Goal: Task Accomplishment & Management: Use online tool/utility

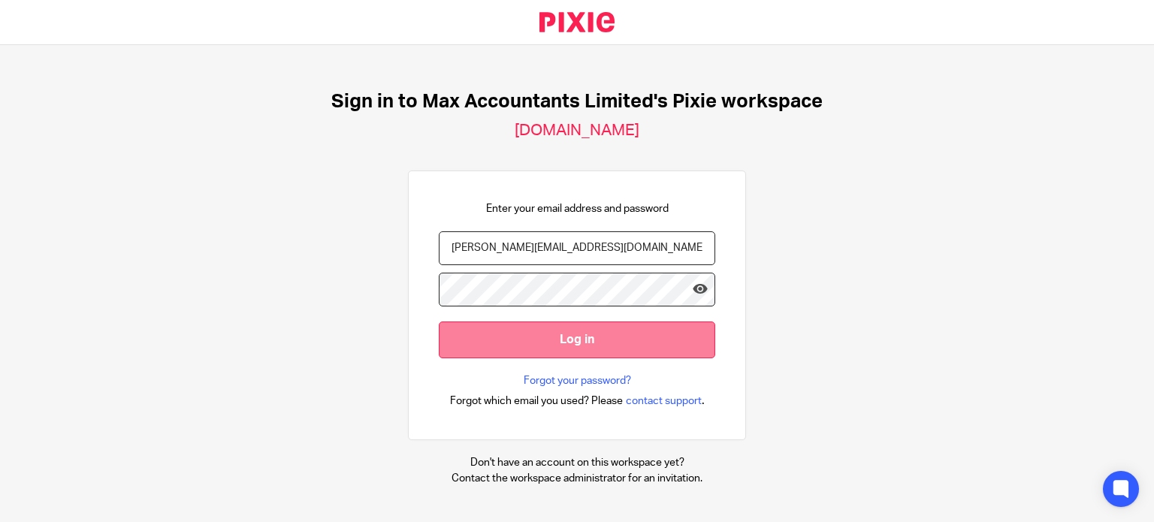
click at [445, 327] on input "Log in" at bounding box center [577, 340] width 277 height 37
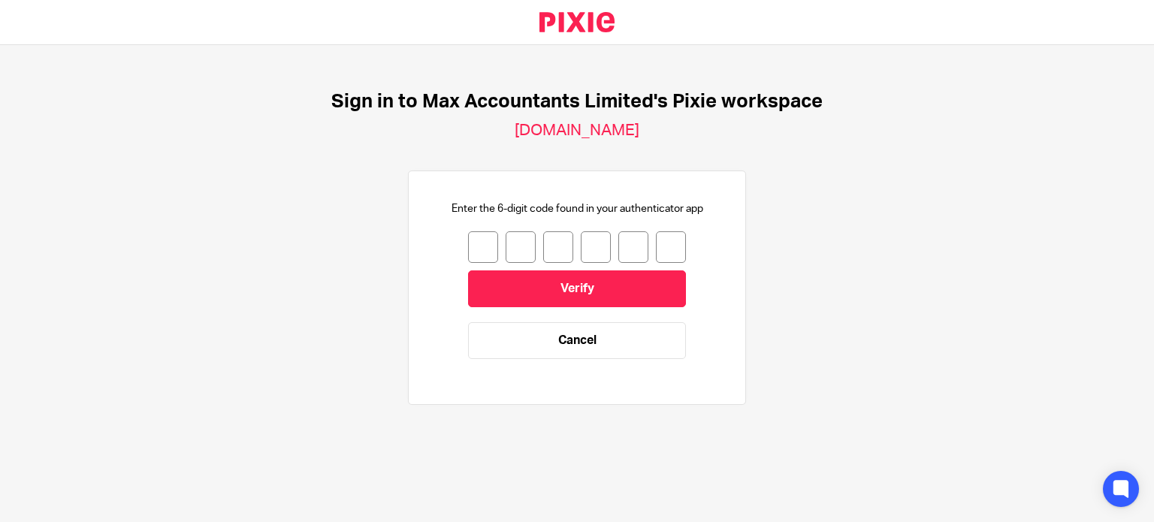
click at [468, 240] on input "number" at bounding box center [483, 247] width 30 height 32
type input "1"
type input "4"
type input "9"
type input "5"
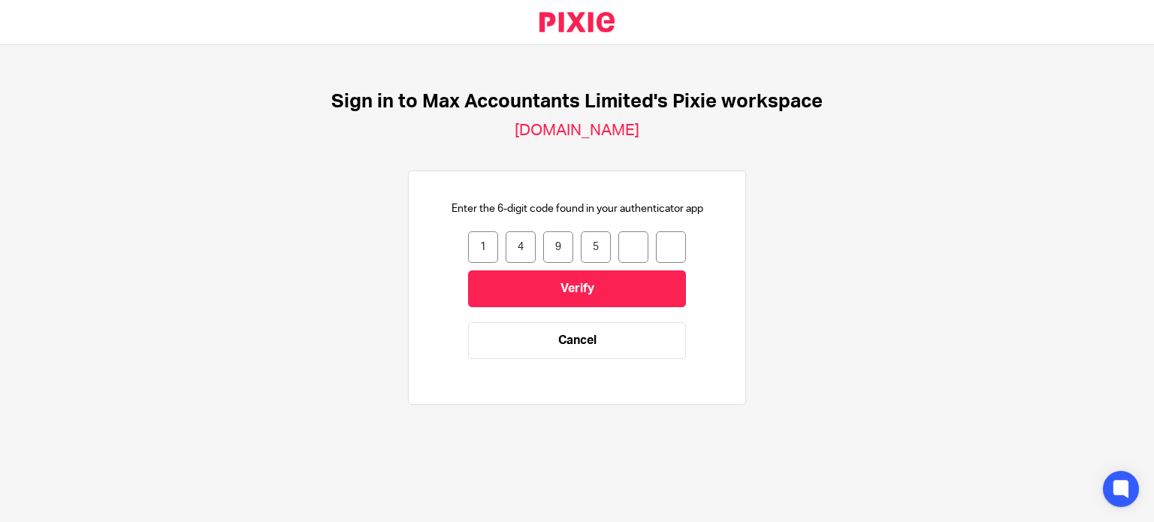
type input "8"
type input "1"
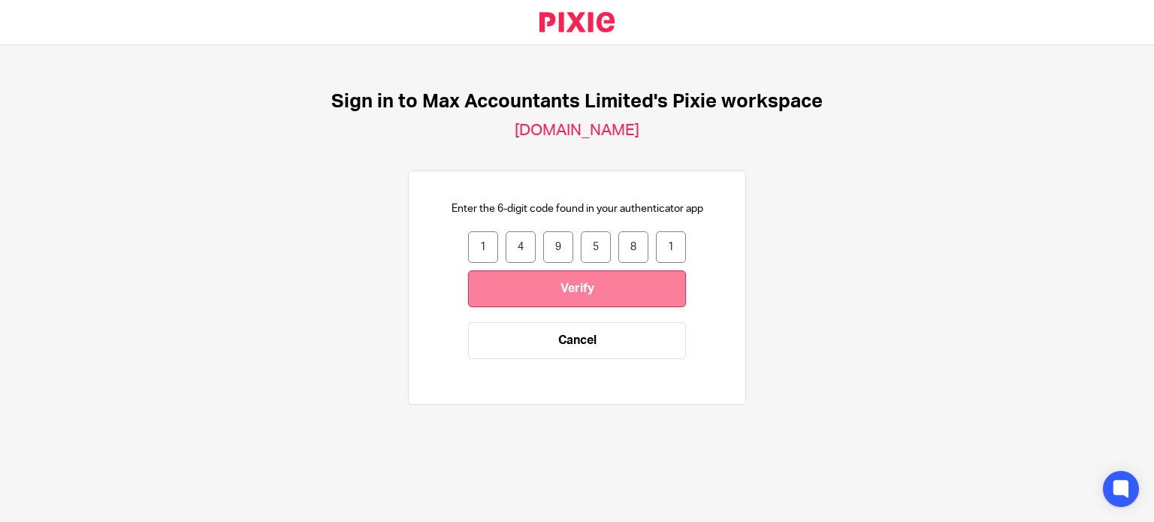
click at [568, 306] on input "Verify" at bounding box center [577, 289] width 218 height 37
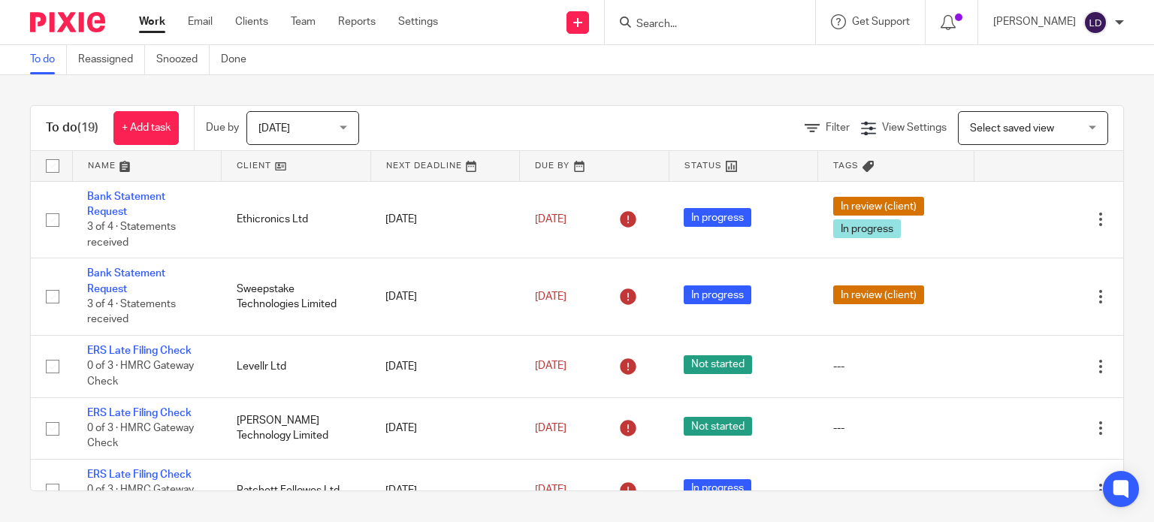
click at [313, 174] on link at bounding box center [296, 166] width 149 height 30
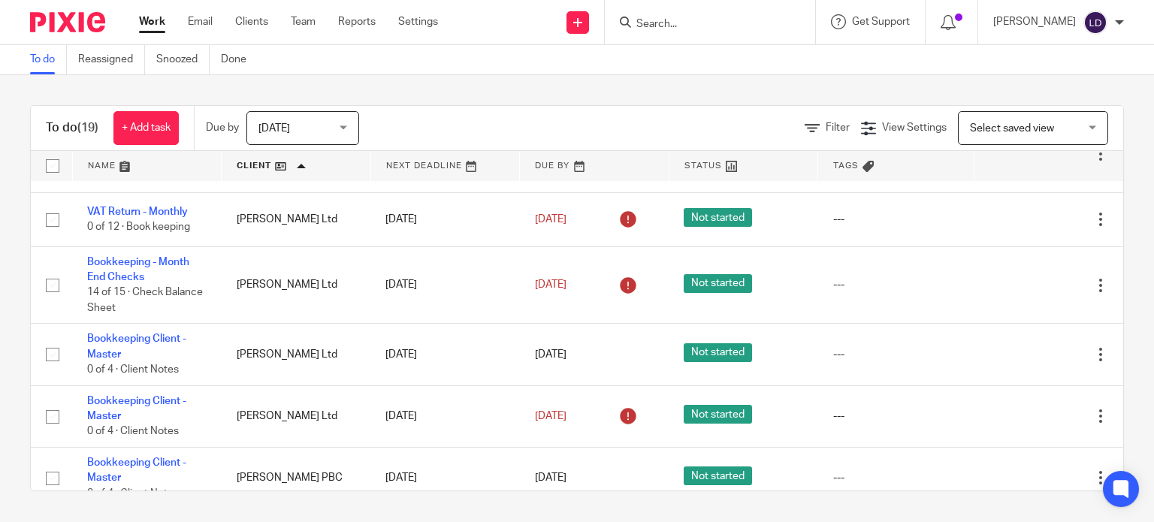
scroll to position [68, 0]
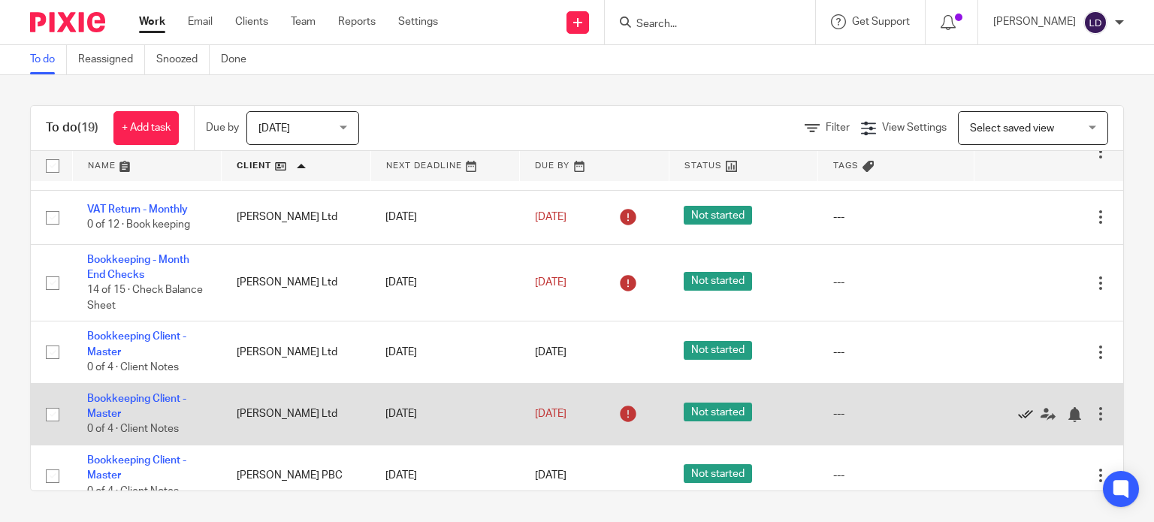
click at [1018, 416] on icon at bounding box center [1025, 414] width 15 height 15
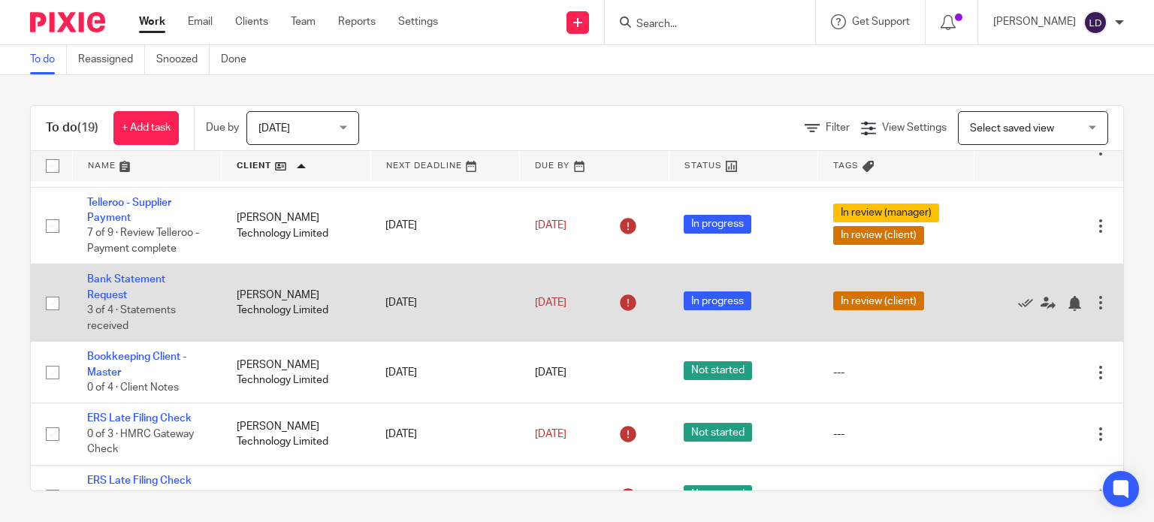
scroll to position [376, 0]
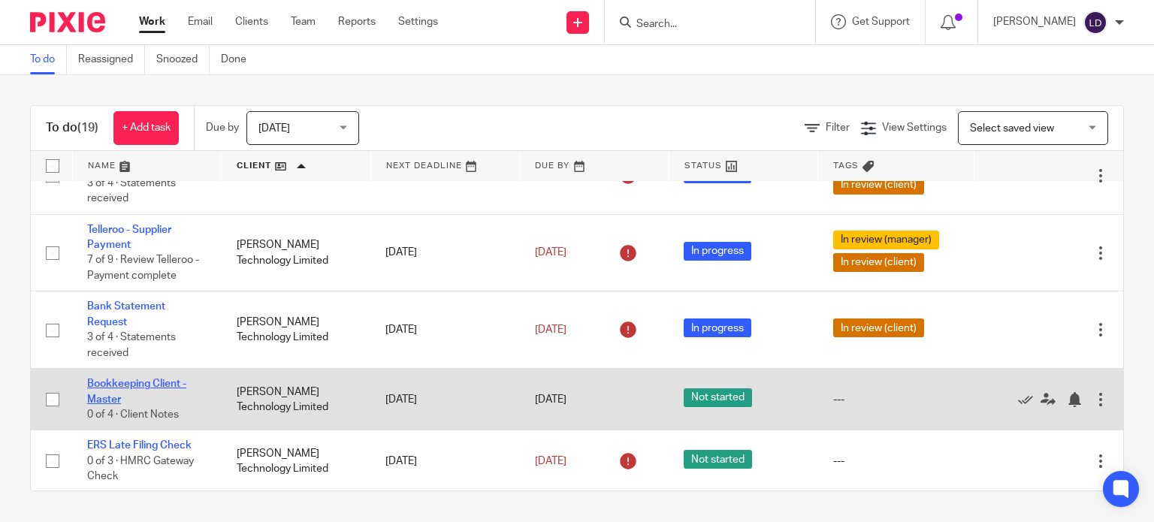
click at [168, 387] on link "Bookkeeping Client - Master" at bounding box center [136, 392] width 99 height 26
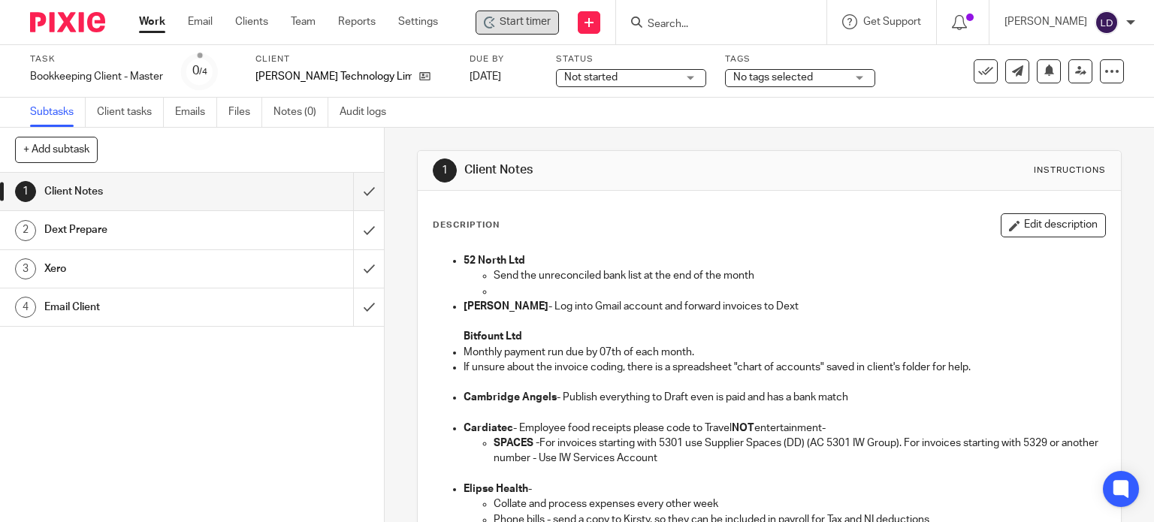
click at [520, 34] on div "Start timer" at bounding box center [517, 23] width 83 height 24
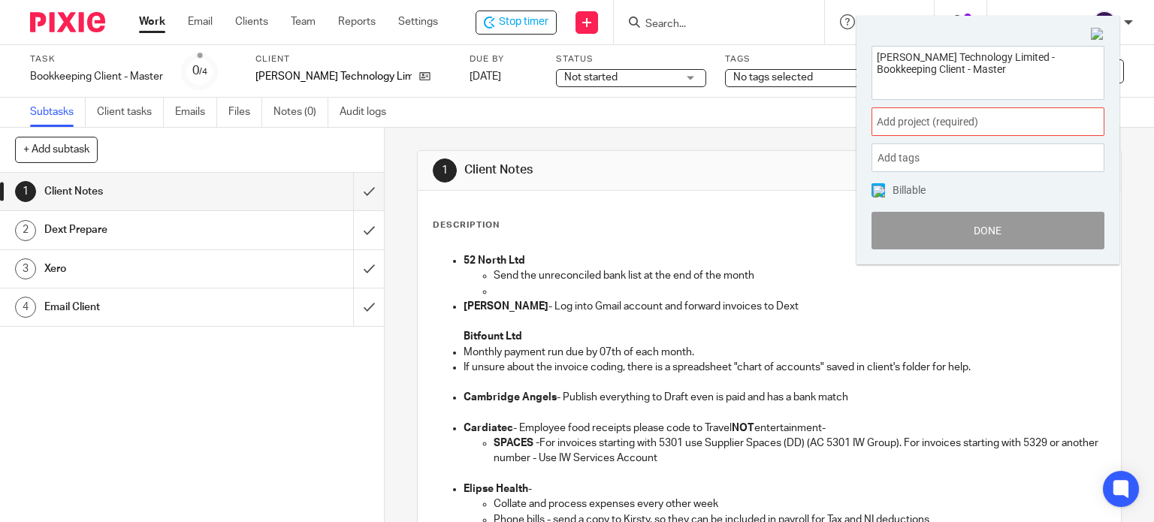
click at [966, 126] on span "Add project (required) :" at bounding box center [971, 122] width 189 height 16
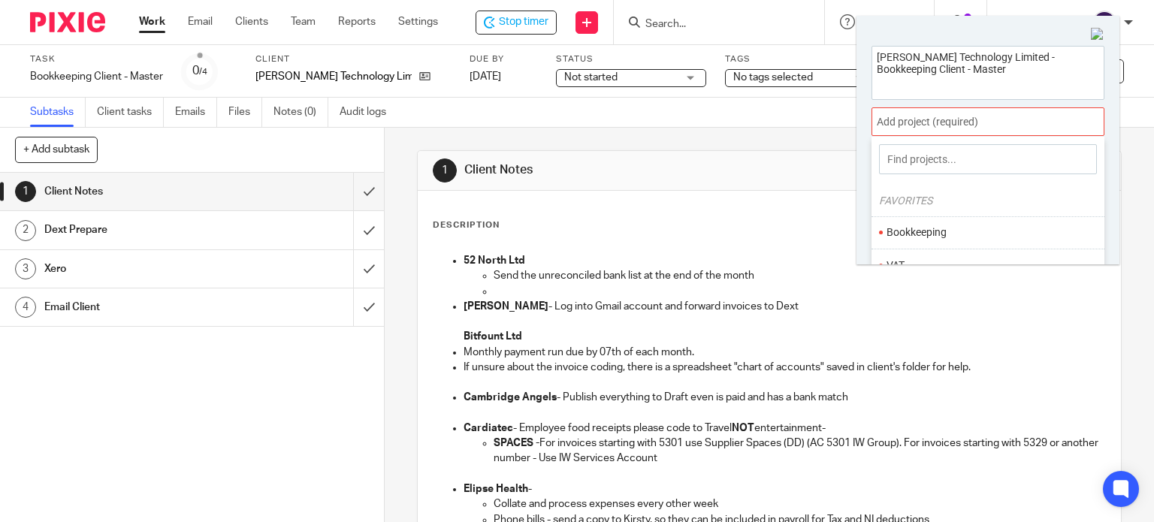
click at [925, 227] on li "Bookkeeping" at bounding box center [985, 233] width 196 height 16
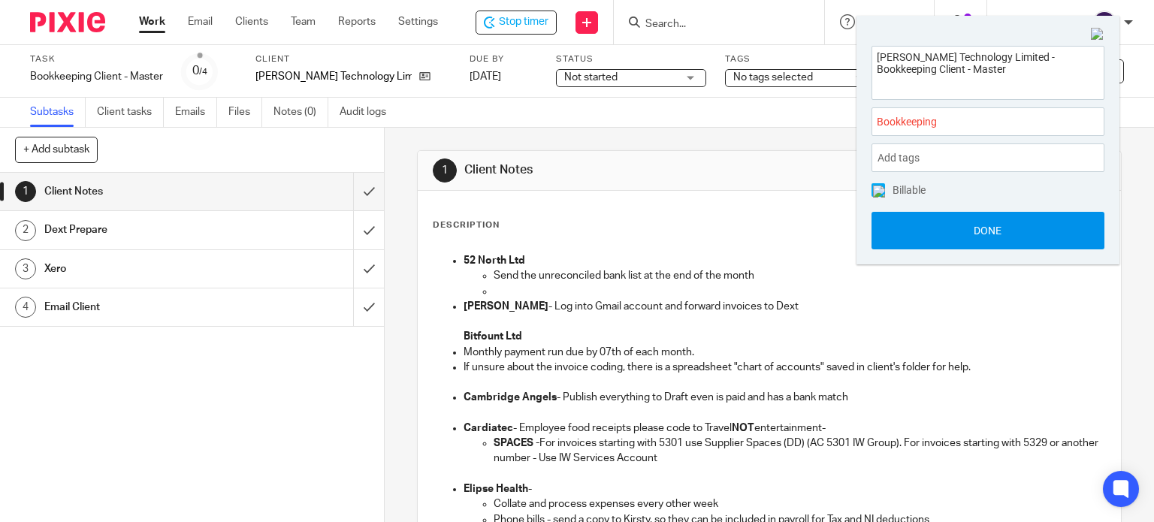
click at [925, 227] on button "Done" at bounding box center [988, 231] width 233 height 38
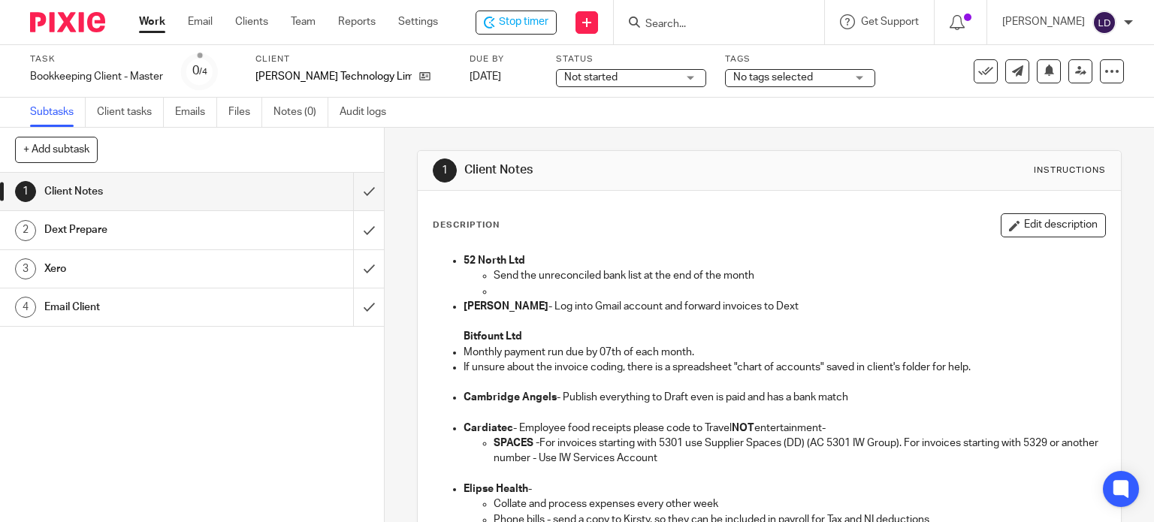
click at [603, 83] on span "Not started" at bounding box center [620, 78] width 113 height 16
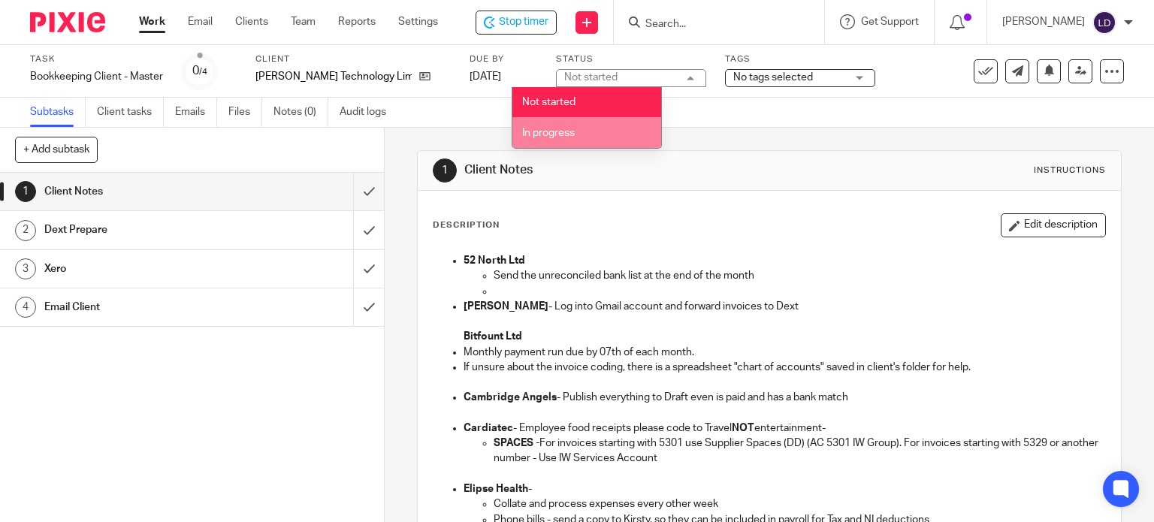
click at [600, 132] on li "In progress" at bounding box center [587, 132] width 149 height 31
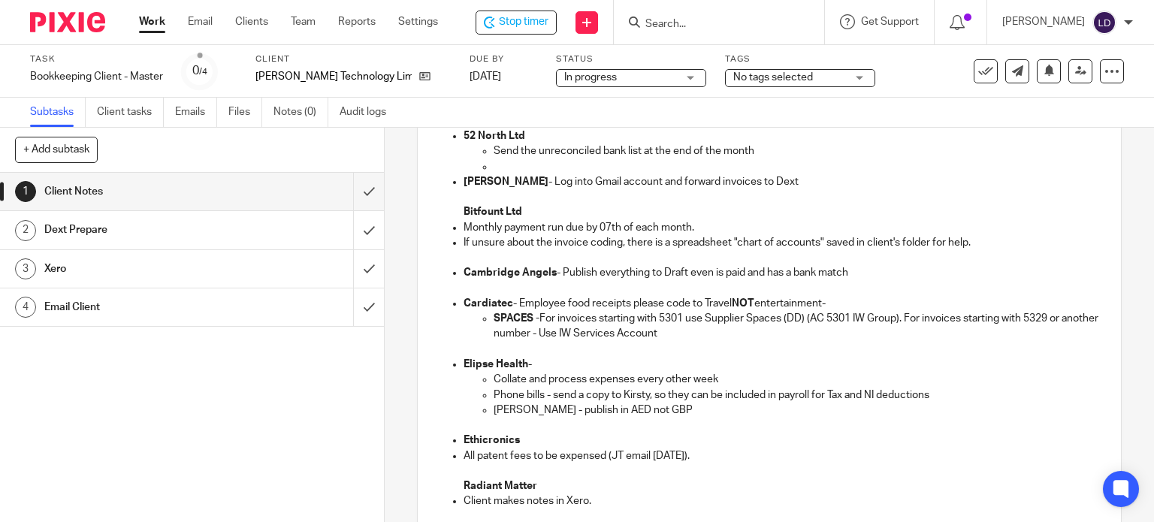
scroll to position [250, 0]
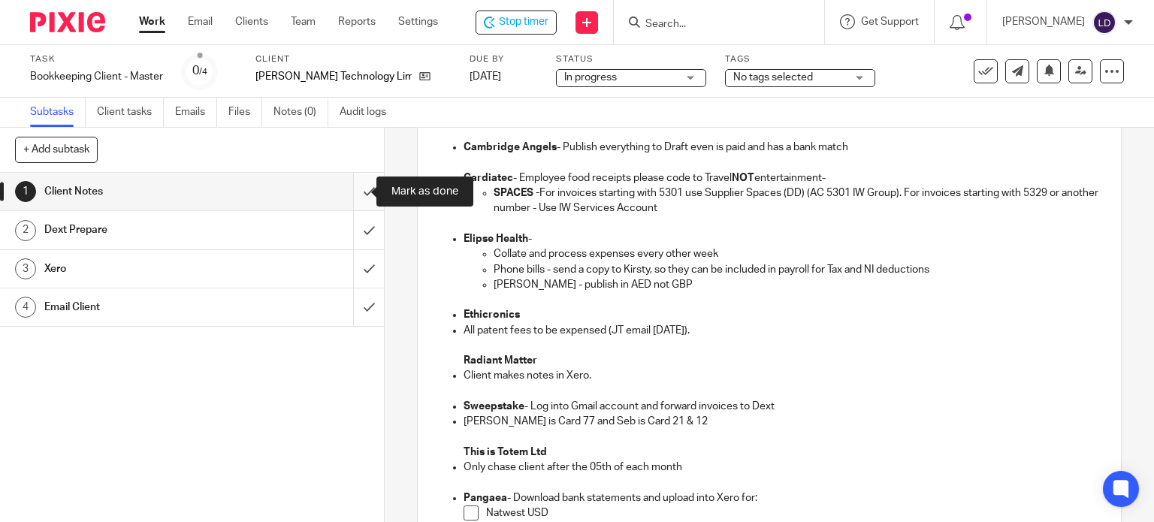
click at [361, 193] on input "submit" at bounding box center [192, 192] width 384 height 38
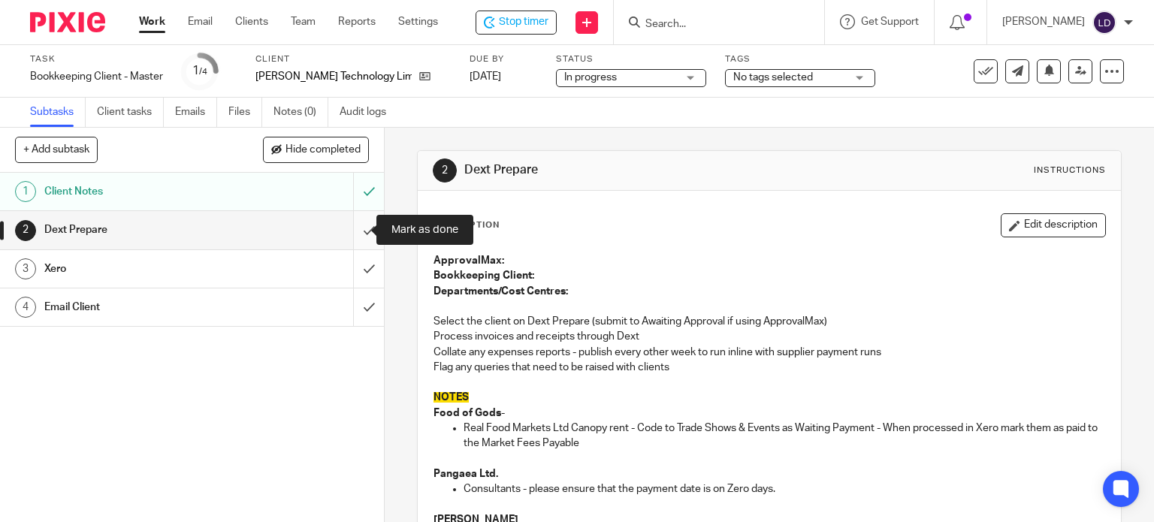
click at [349, 231] on input "submit" at bounding box center [192, 230] width 384 height 38
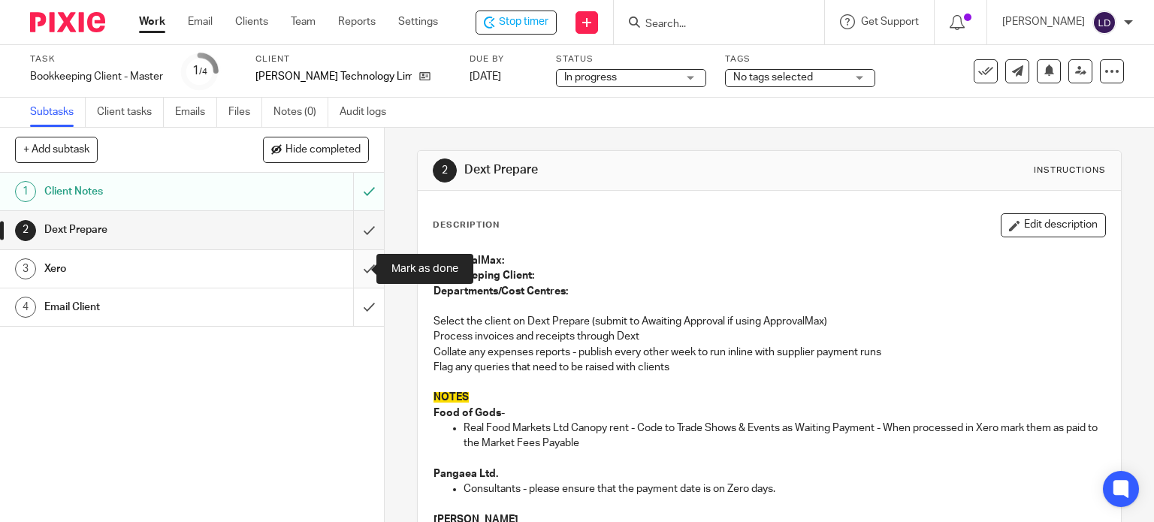
drag, startPoint x: 346, startPoint y: 271, endPoint x: 334, endPoint y: 274, distance: 13.1
click at [346, 271] on input "submit" at bounding box center [192, 269] width 384 height 38
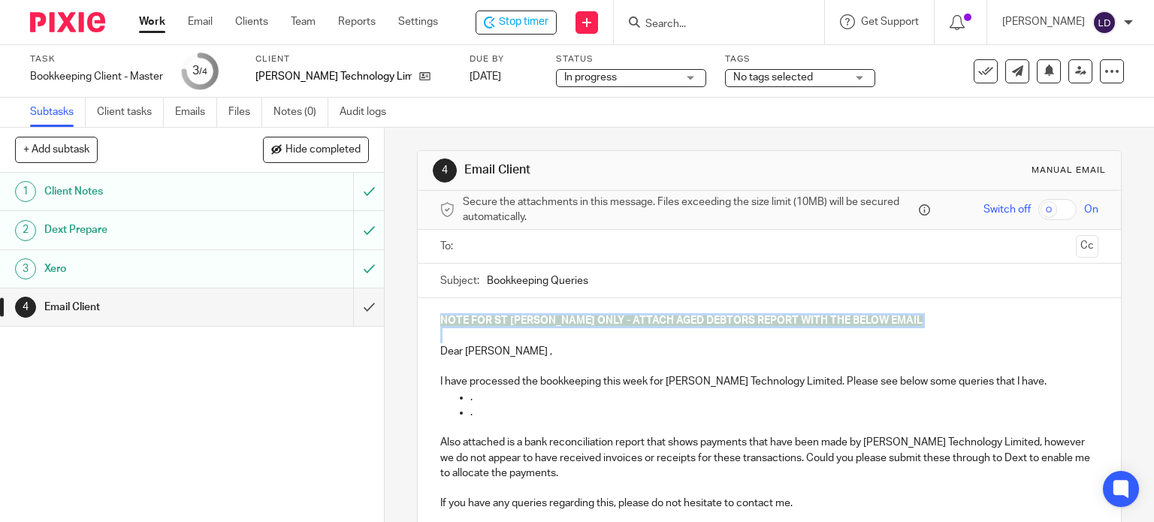
drag, startPoint x: 433, startPoint y: 352, endPoint x: 423, endPoint y: 273, distance: 80.3
click at [423, 273] on form "Secure the attachments in this message. Files exceeding the size limit (10MB) w…" at bounding box center [770, 420] width 704 height 458
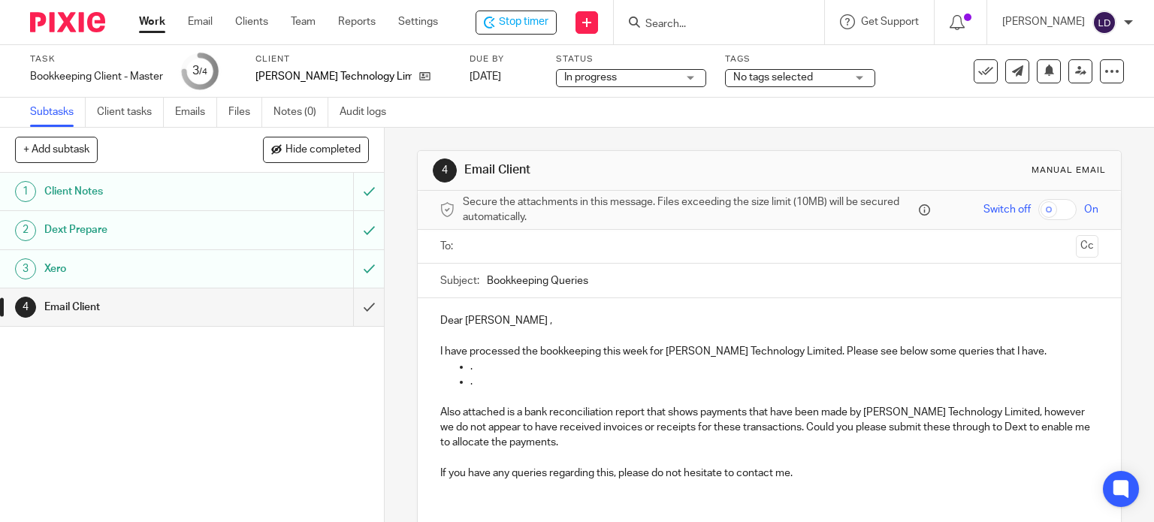
click at [601, 243] on input "text" at bounding box center [769, 246] width 602 height 17
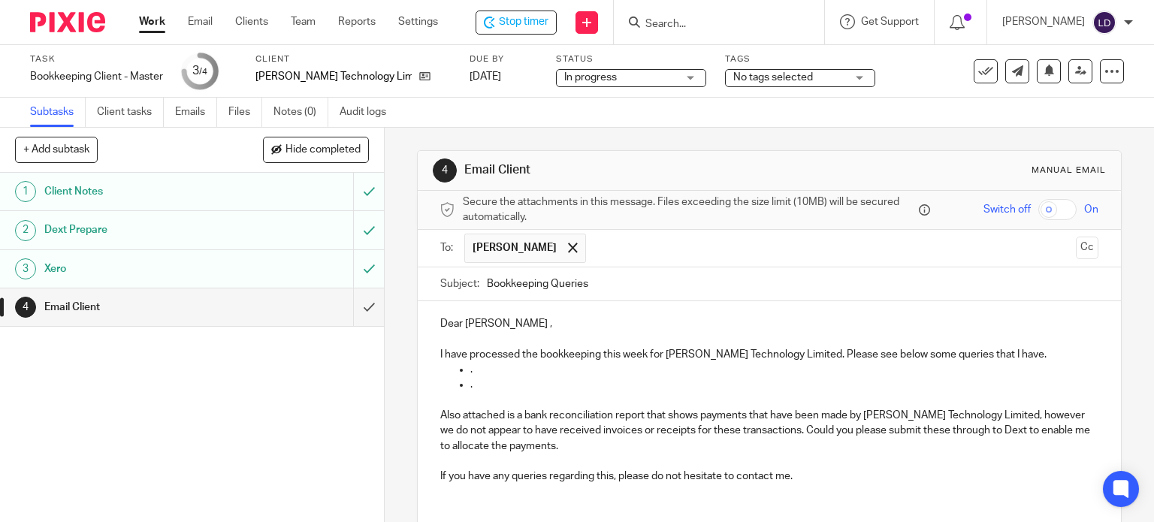
click at [608, 252] on input "text" at bounding box center [832, 248] width 476 height 29
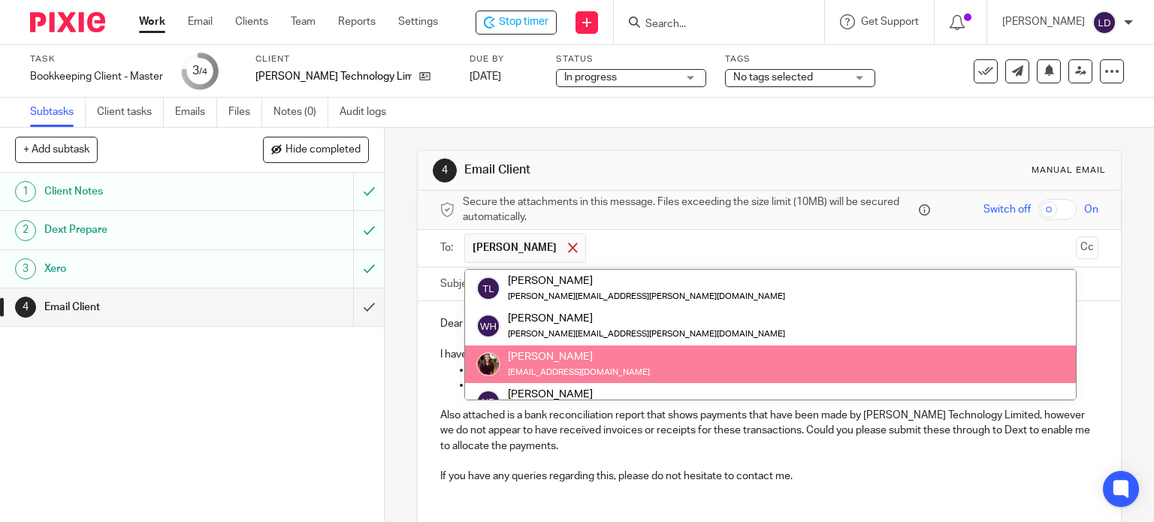
click at [568, 247] on span at bounding box center [573, 248] width 10 height 10
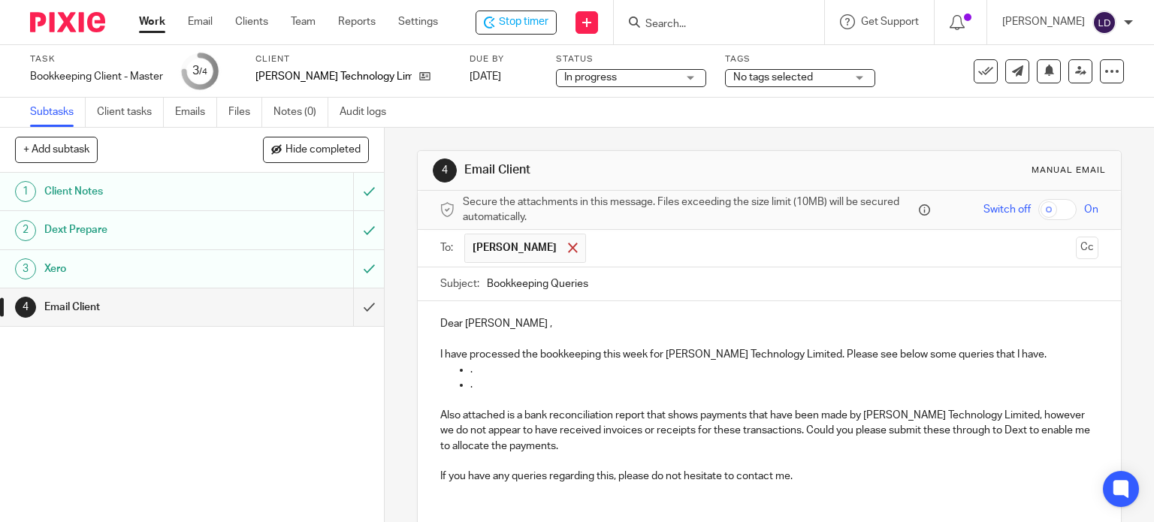
click at [568, 247] on span at bounding box center [573, 248] width 10 height 10
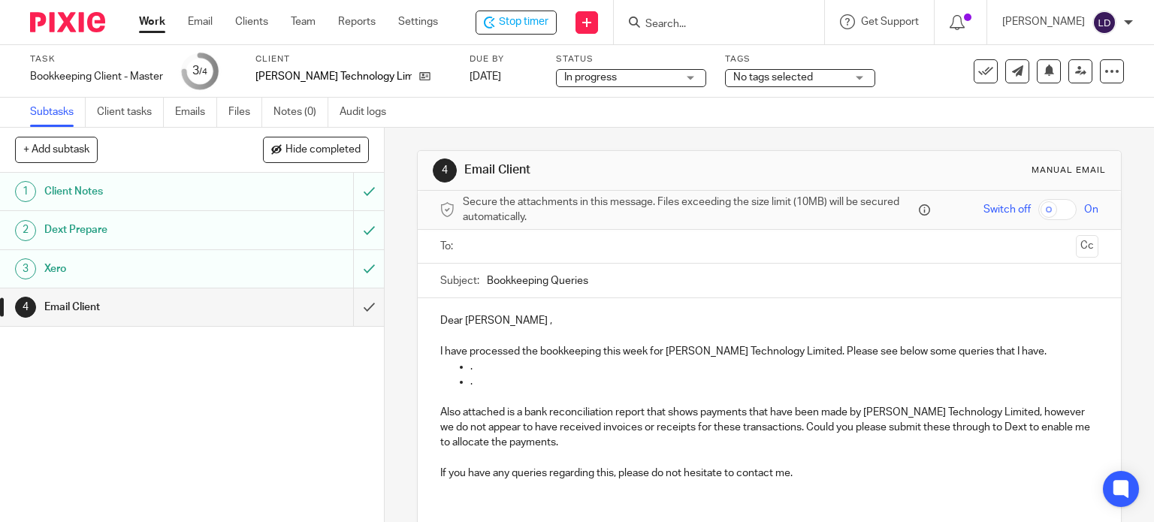
click at [516, 238] on input "text" at bounding box center [769, 246] width 602 height 17
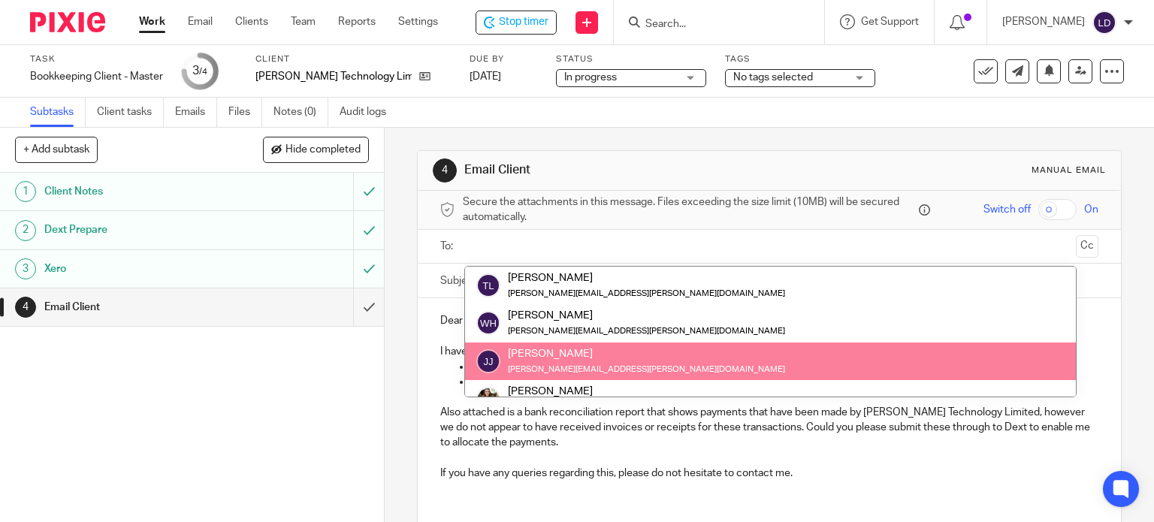
paste input "accounts@foster-tech.co.uk"
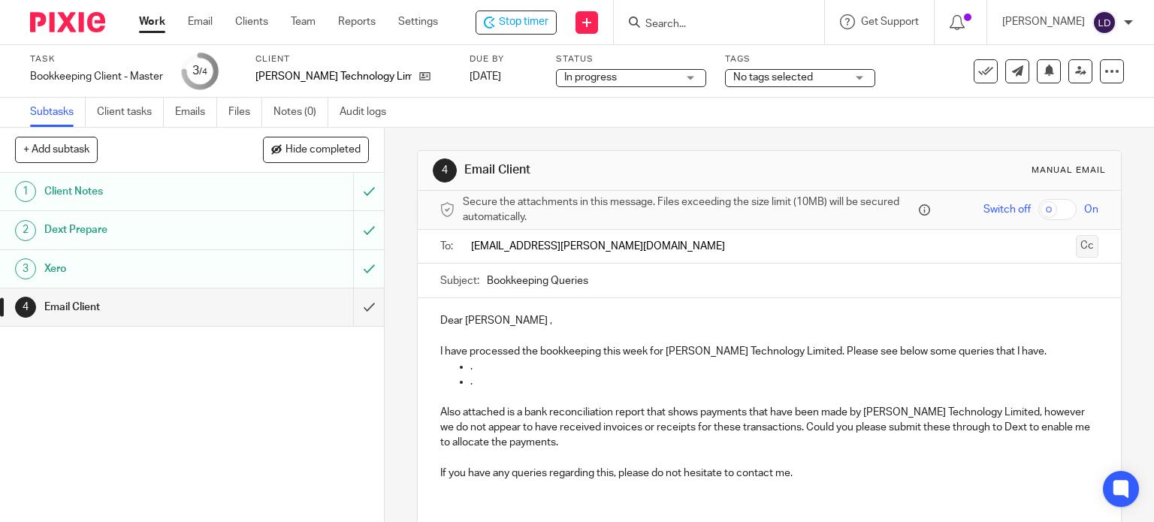
type input "accounts@foster-tech.co.uk"
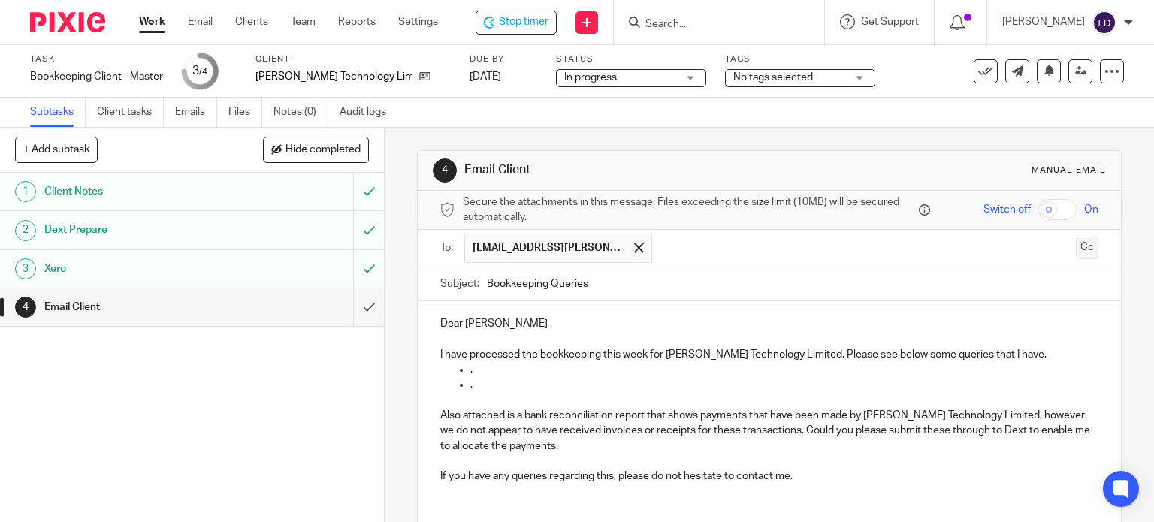
click at [1076, 243] on button "Cc" at bounding box center [1087, 248] width 23 height 23
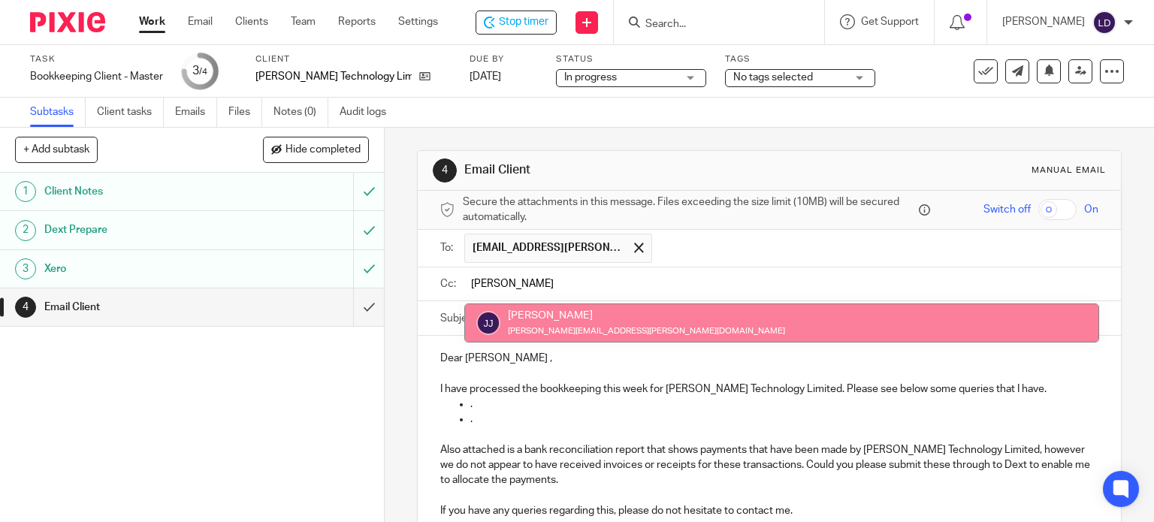
type input "jason"
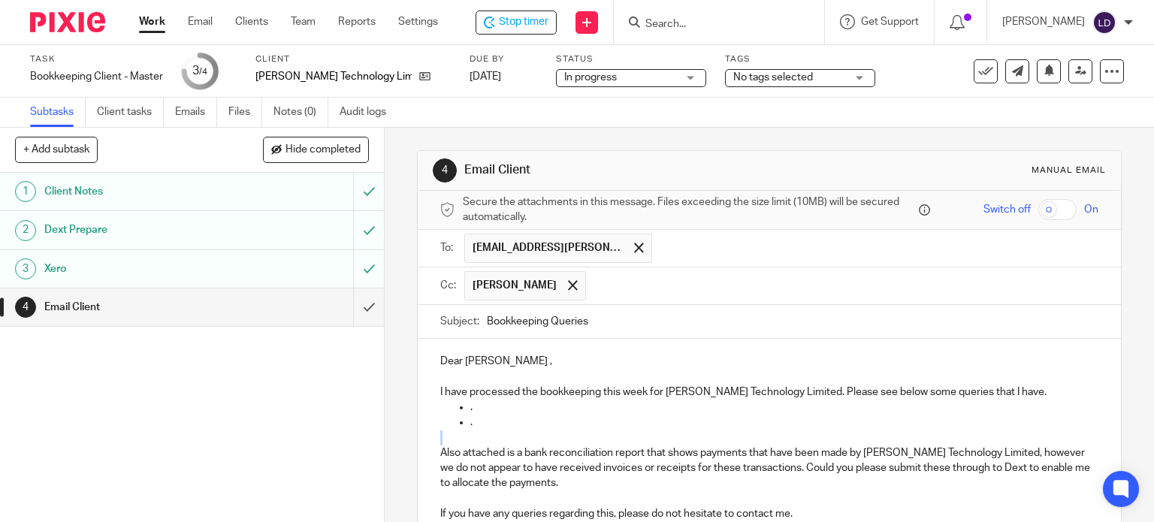
drag, startPoint x: 478, startPoint y: 429, endPoint x: 468, endPoint y: 414, distance: 17.9
click at [468, 414] on div "Dear Jason , I have processed the bookkeeping this week for Foster Technology L…" at bounding box center [770, 443] width 704 height 209
click at [568, 289] on span at bounding box center [573, 285] width 10 height 10
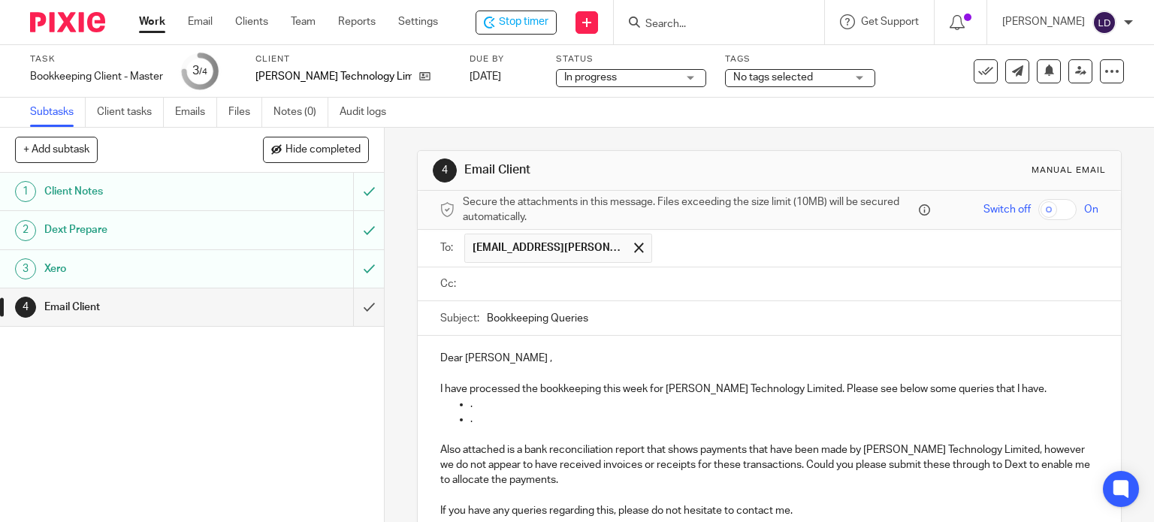
click at [670, 243] on input "text" at bounding box center [876, 248] width 433 height 29
click at [634, 250] on span at bounding box center [639, 248] width 10 height 10
click at [564, 277] on input "text" at bounding box center [780, 284] width 625 height 17
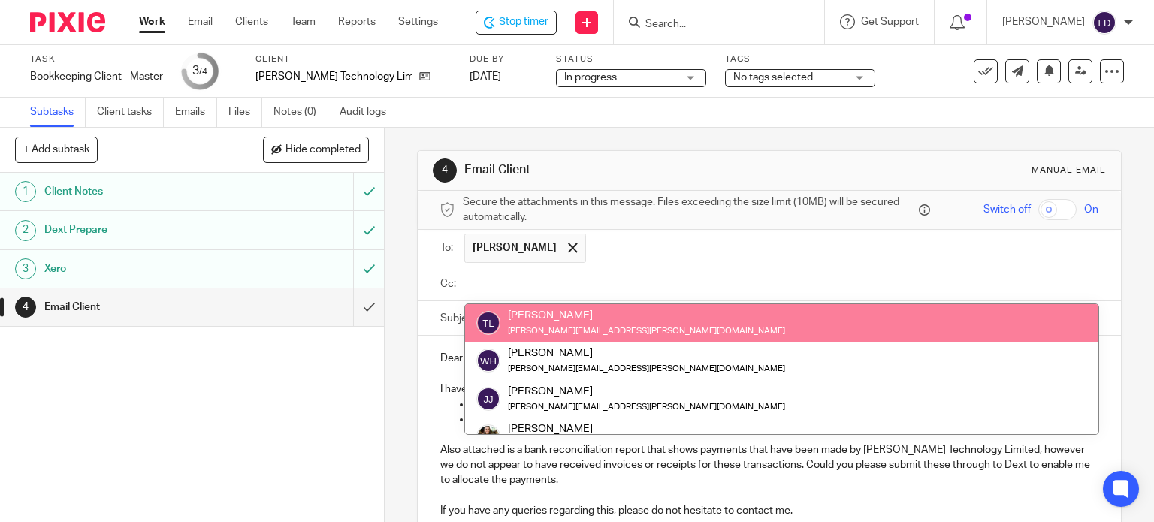
paste input "accounts@foster-tech.co.uk"
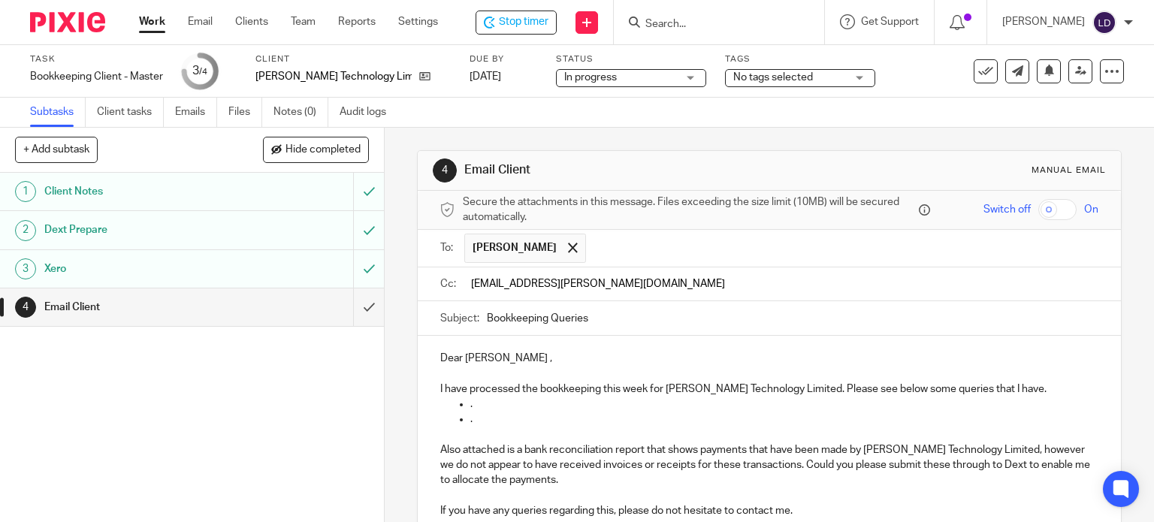
type input "accounts@foster-tech.co.uk"
click at [952, 349] on div "Dear Jason , I have processed the bookkeeping this week for Foster Technology L…" at bounding box center [770, 440] width 704 height 209
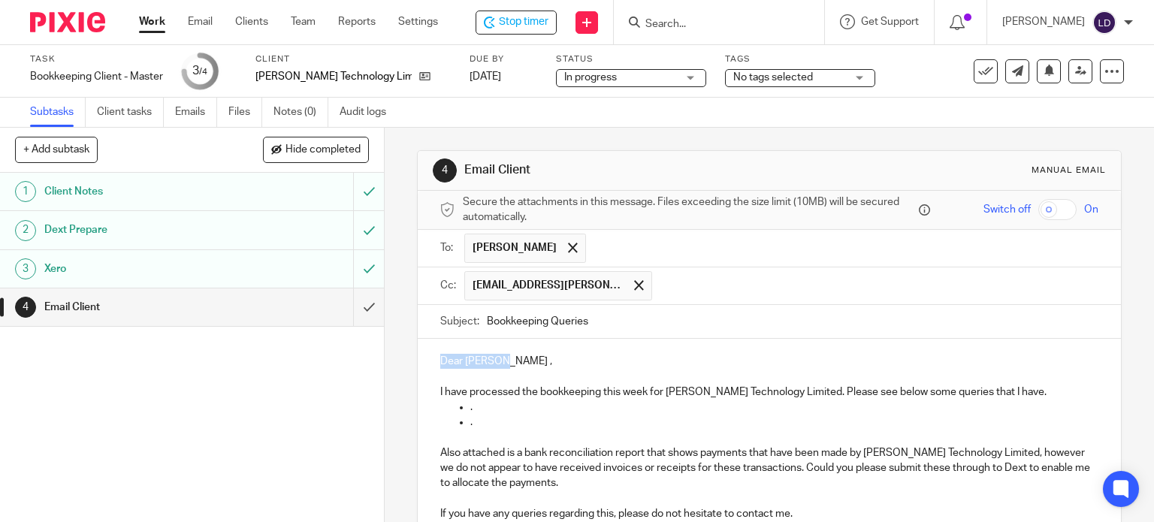
drag, startPoint x: 497, startPoint y: 362, endPoint x: 376, endPoint y: 362, distance: 121.0
click at [376, 362] on div "+ Add subtask Hide completed Cancel + Add 1 Client Notes 2 Dext Prepare 3 Xero …" at bounding box center [577, 325] width 1154 height 395
drag, startPoint x: 538, startPoint y: 423, endPoint x: 789, endPoint y: 392, distance: 253.0
click at [789, 392] on div "Hi Jason, I have processed the bookkeeping this week for Foster Technology Limi…" at bounding box center [770, 443] width 704 height 209
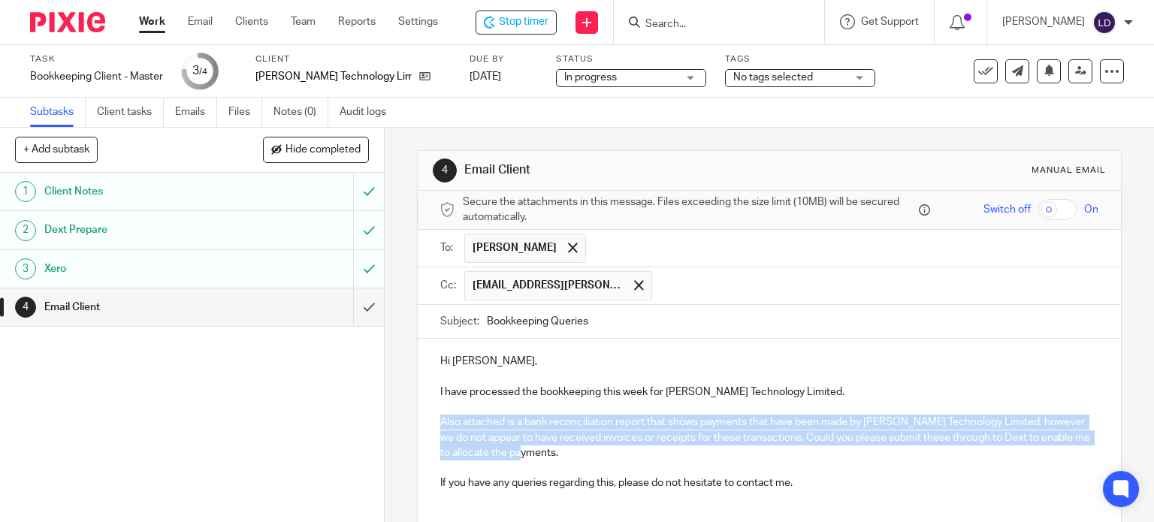
drag, startPoint x: 598, startPoint y: 449, endPoint x: 433, endPoint y: 416, distance: 168.8
click at [433, 416] on div "Hi Jason, I have processed the bookkeeping this week for Foster Technology Limi…" at bounding box center [770, 428] width 704 height 179
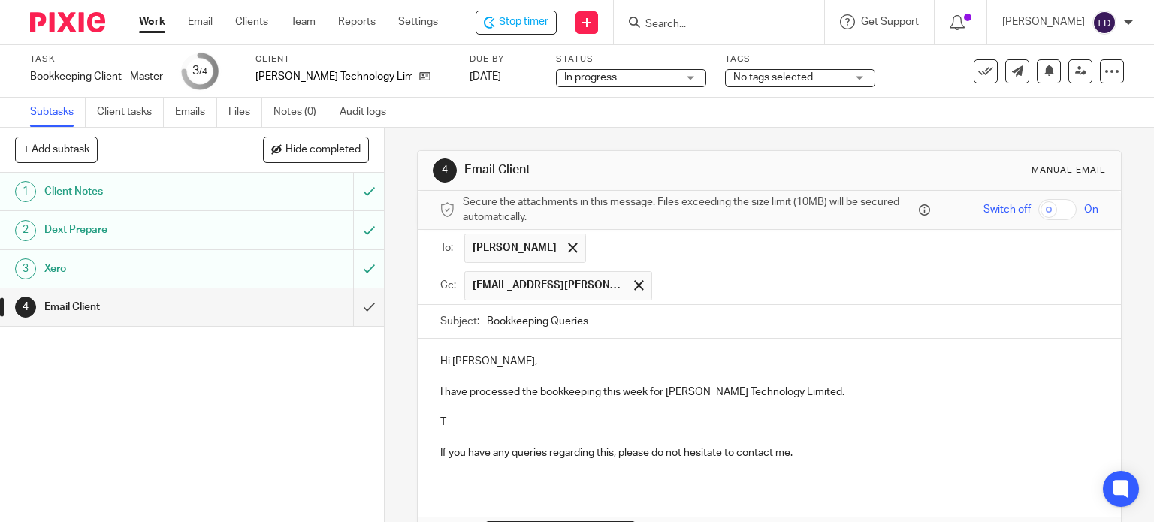
click at [499, 417] on p "T" at bounding box center [769, 422] width 659 height 15
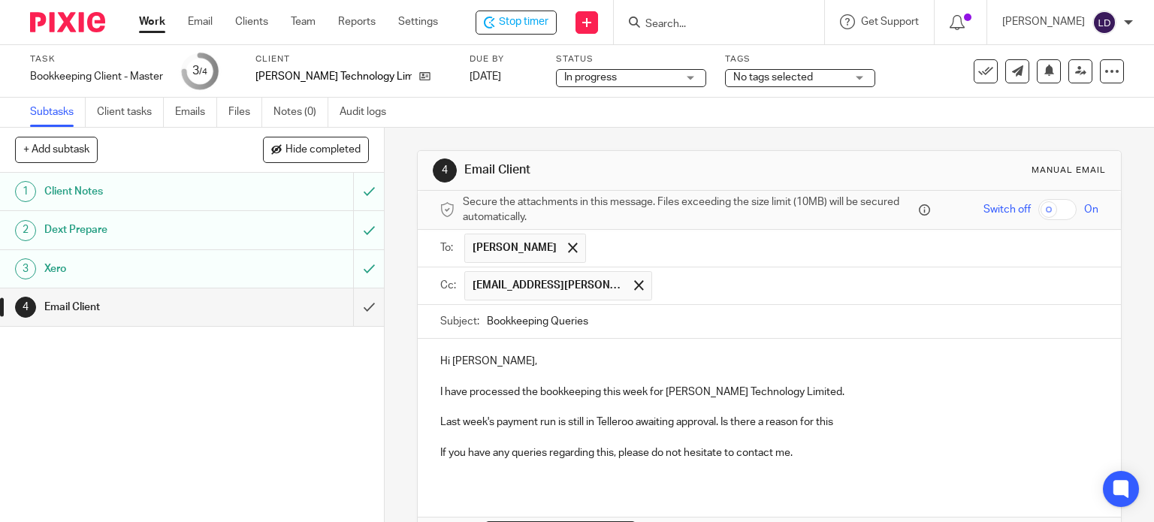
click at [552, 417] on p "Last week's payment run is still in Telleroo awaiting approval. Is there a reas…" at bounding box center [769, 422] width 659 height 15
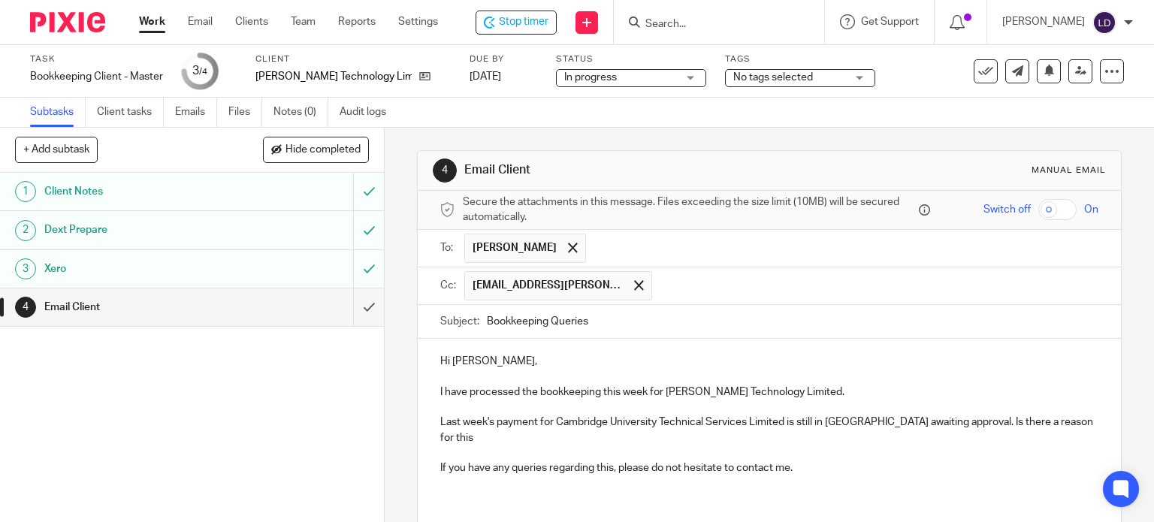
click at [1061, 425] on p "Last week's payment for Cambridge University Technical Services Limited is stil…" at bounding box center [769, 430] width 659 height 31
click at [1067, 423] on p "Last week's payment for Cambridge University Technical Services Limited is stil…" at bounding box center [769, 430] width 659 height 31
click at [541, 377] on p at bounding box center [769, 377] width 659 height 15
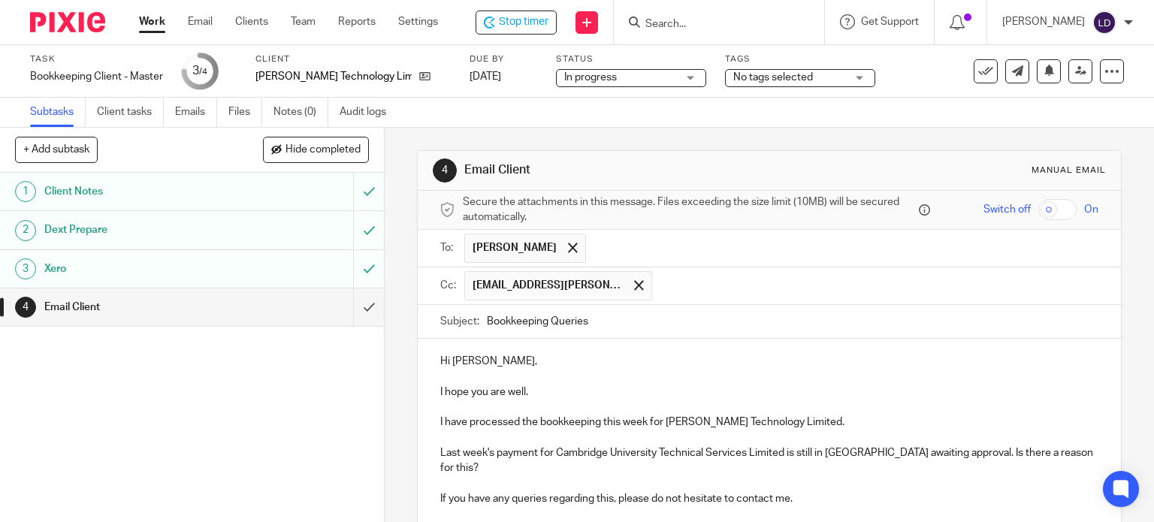
click at [842, 422] on p "I have processed the bookkeeping this week for Foster Technology Limited." at bounding box center [769, 422] width 659 height 15
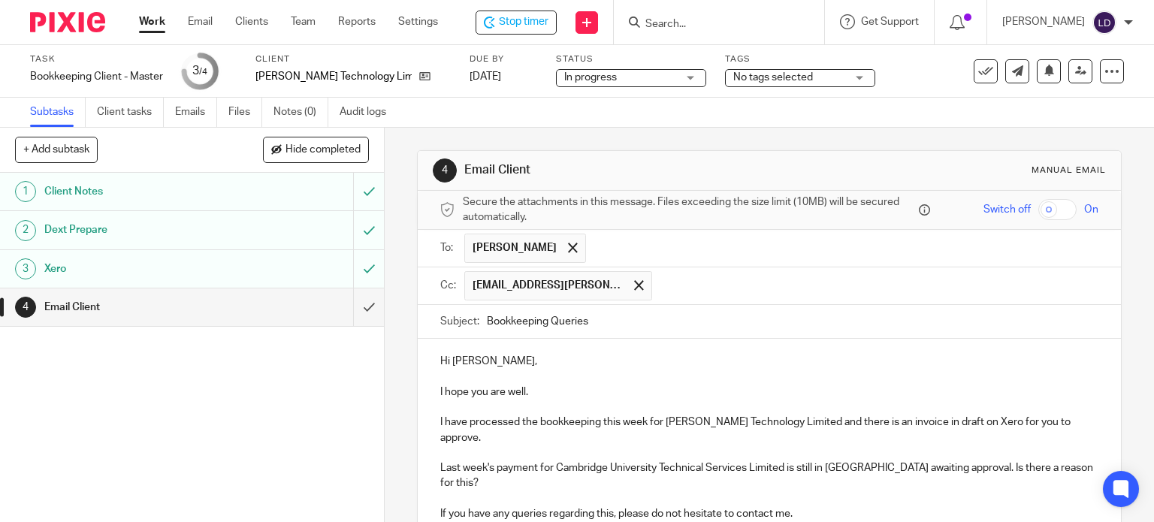
click at [458, 359] on p "Hi Jason," at bounding box center [769, 361] width 659 height 15
drag, startPoint x: 625, startPoint y: 292, endPoint x: 625, endPoint y: 275, distance: 16.5
click at [631, 291] on div at bounding box center [639, 285] width 17 height 23
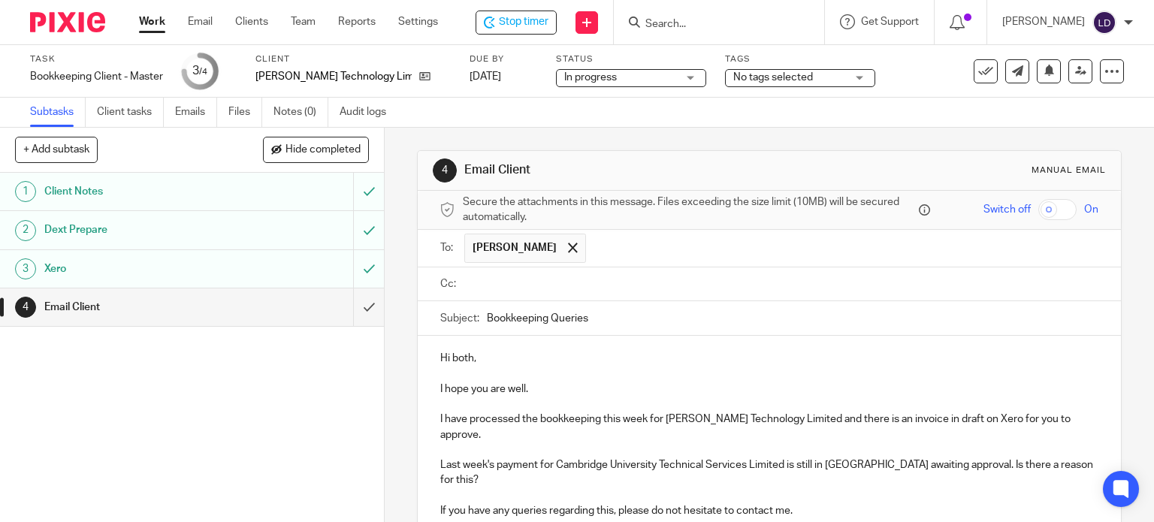
click at [624, 251] on input "text" at bounding box center [843, 248] width 499 height 29
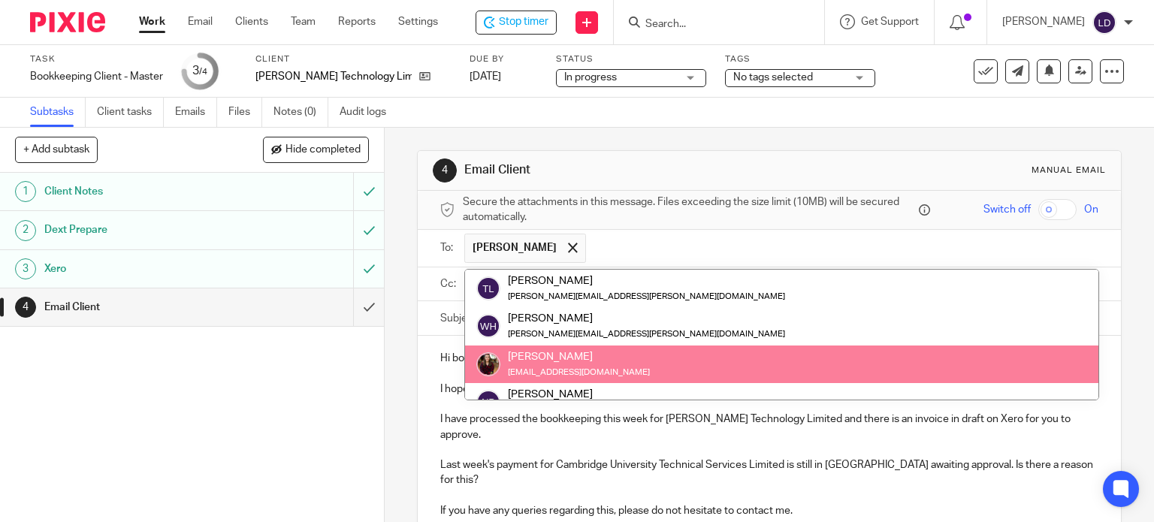
paste input "accounts@foster-tech.co.uk"
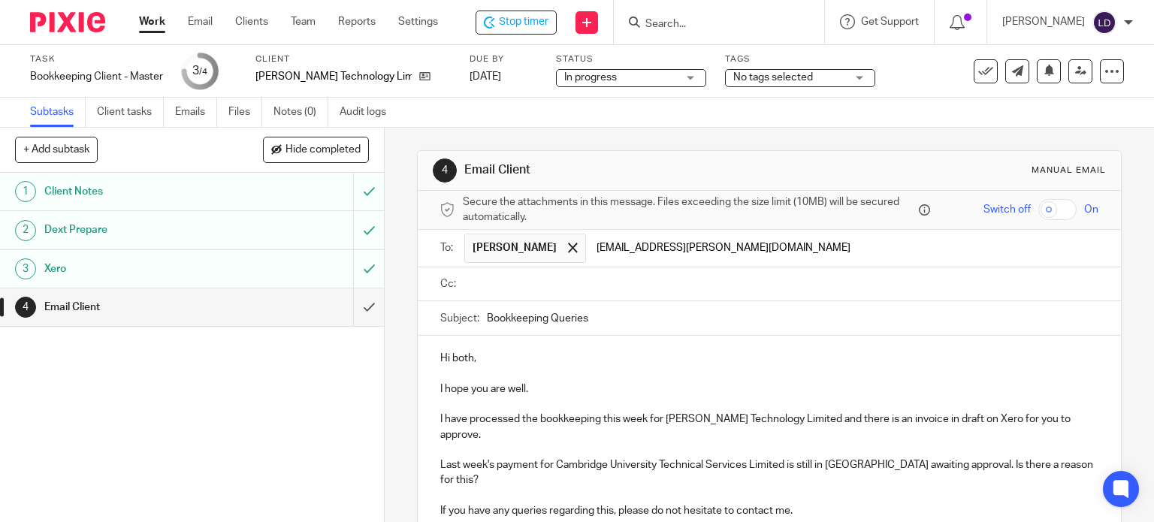
type input "accounts@foster-tech.co.uk"
click at [779, 357] on p "Hi both," at bounding box center [769, 358] width 659 height 15
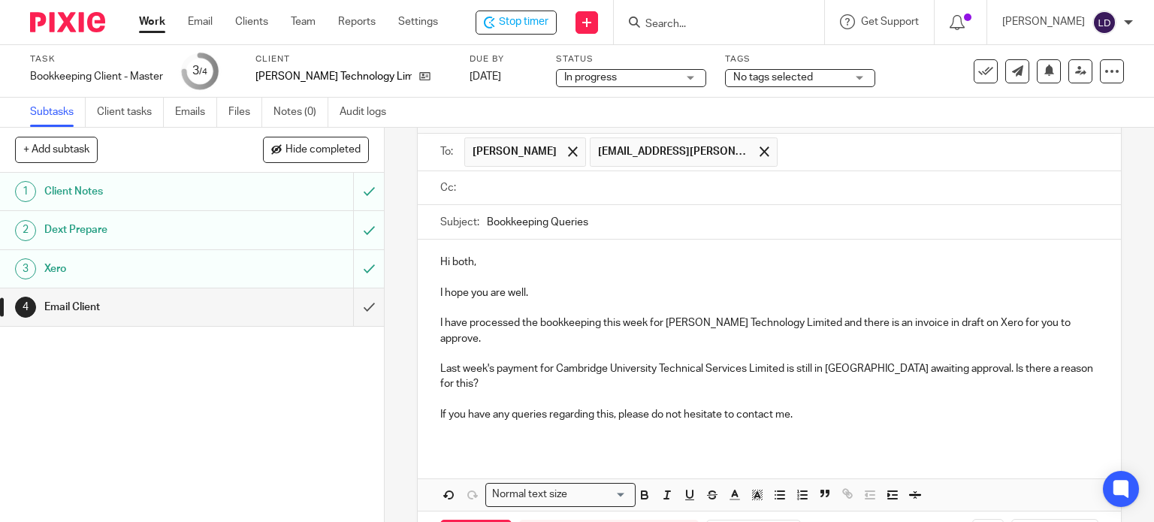
scroll to position [124, 0]
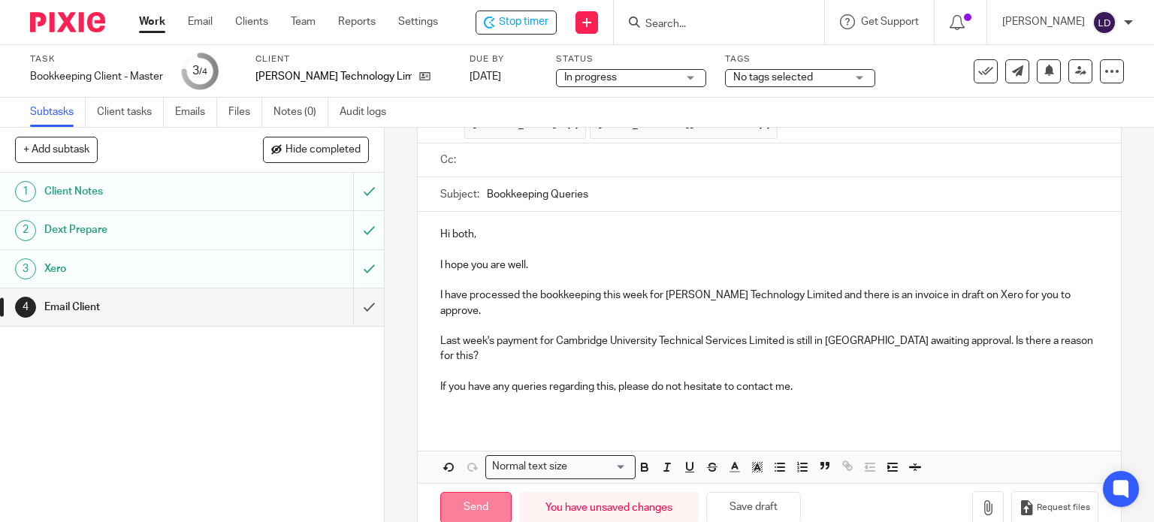
click at [501, 492] on input "Send" at bounding box center [475, 508] width 71 height 32
type input "Sent"
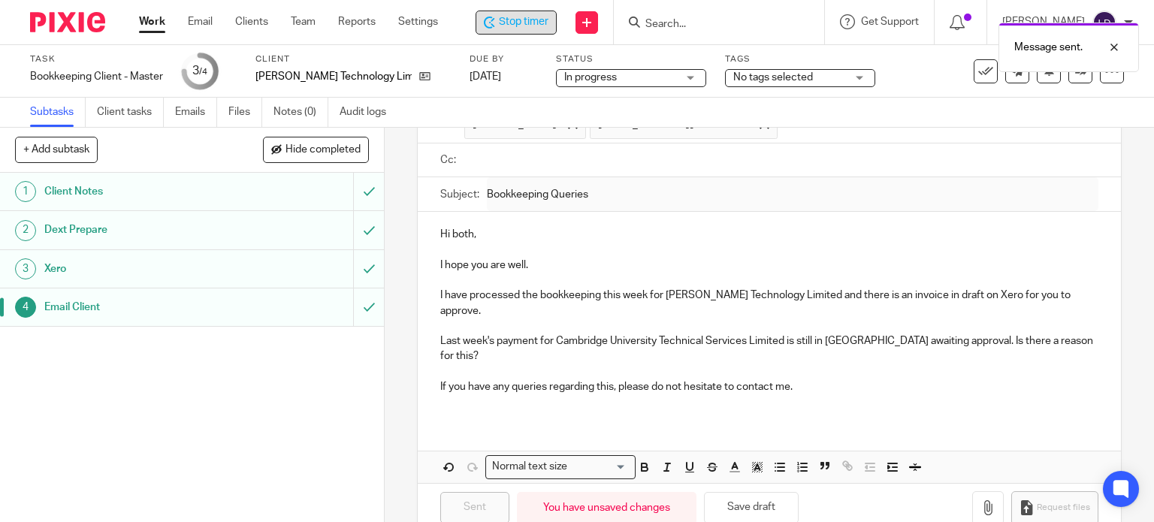
click at [519, 29] on span "Stop timer" at bounding box center [524, 22] width 50 height 16
click at [144, 20] on link "Work" at bounding box center [152, 21] width 26 height 15
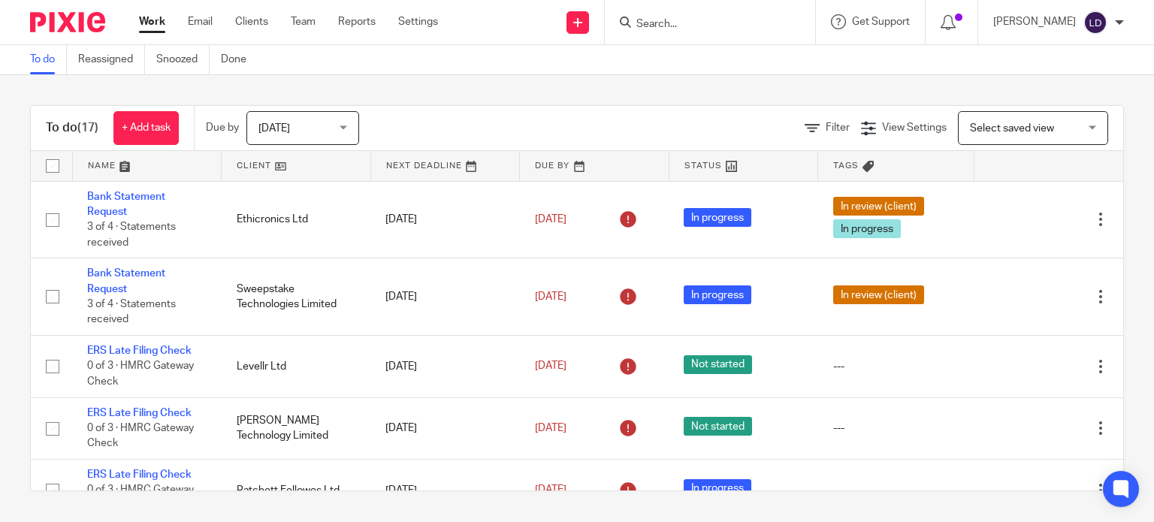
click at [246, 172] on link at bounding box center [296, 166] width 149 height 30
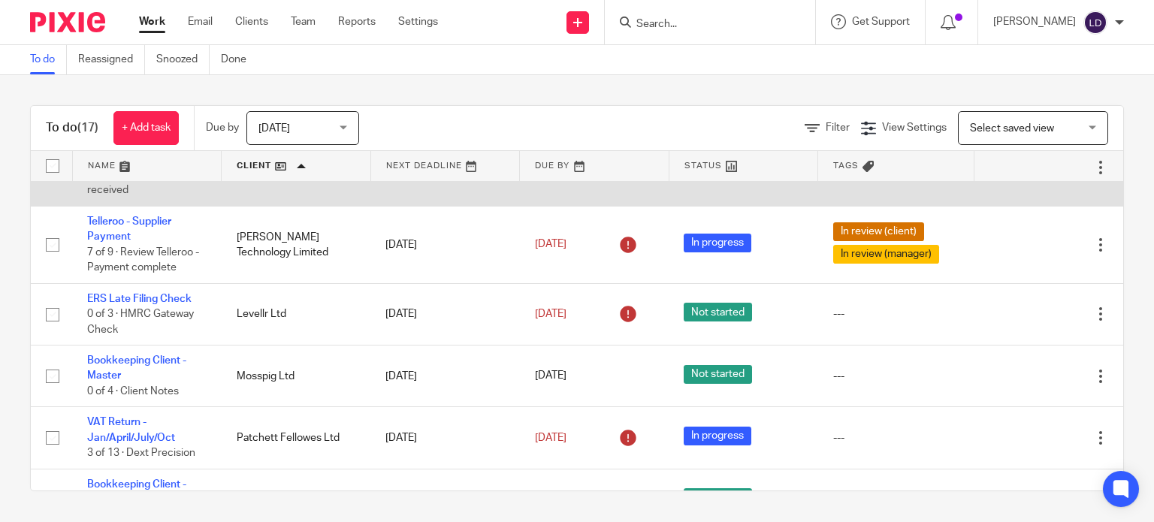
scroll to position [626, 0]
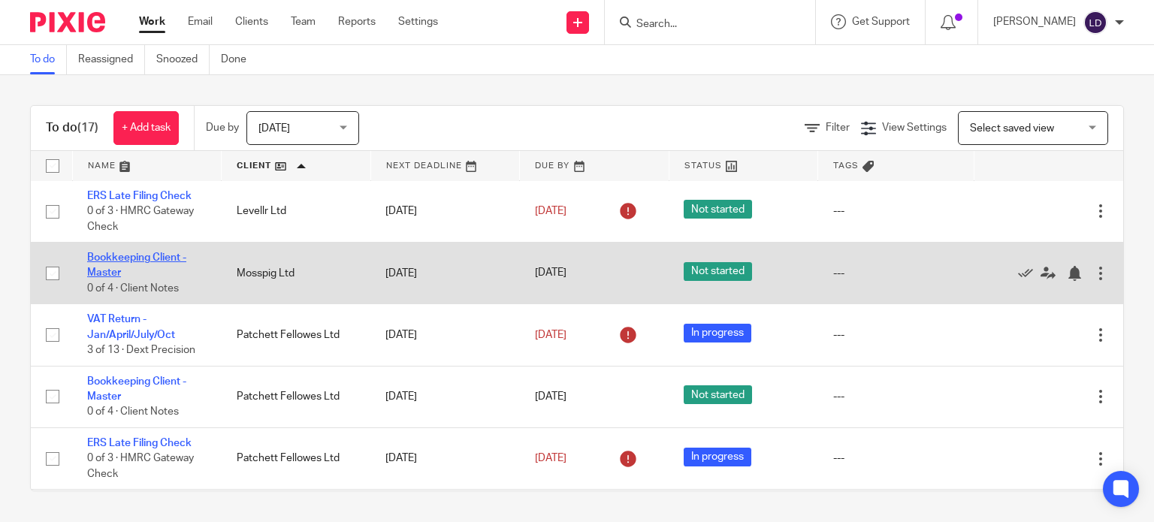
click at [100, 262] on link "Bookkeeping Client - Master" at bounding box center [136, 266] width 99 height 26
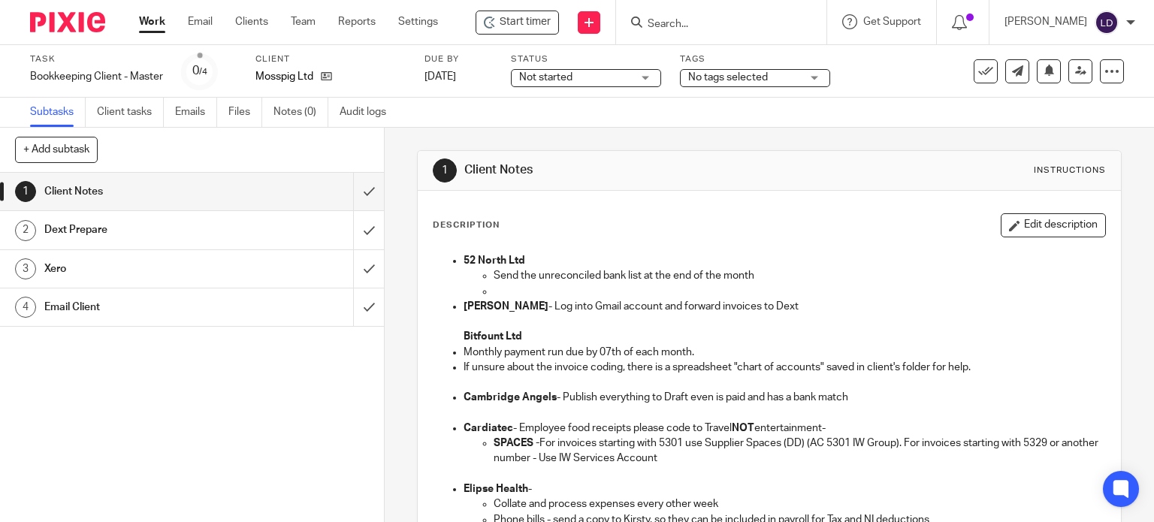
click at [533, 23] on span "Start timer" at bounding box center [525, 22] width 51 height 16
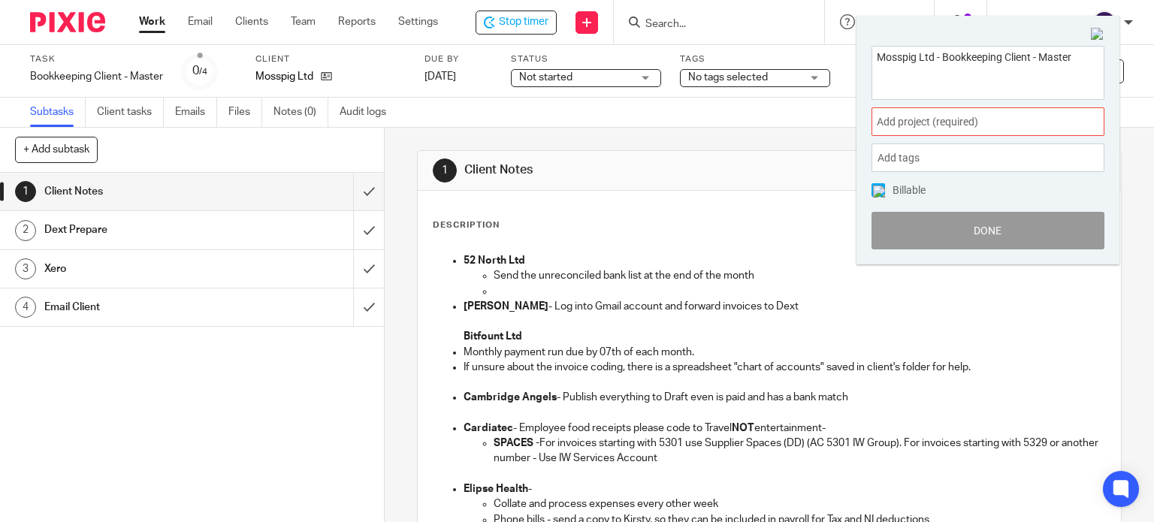
click at [924, 113] on div "Add project (required) :" at bounding box center [988, 121] width 233 height 29
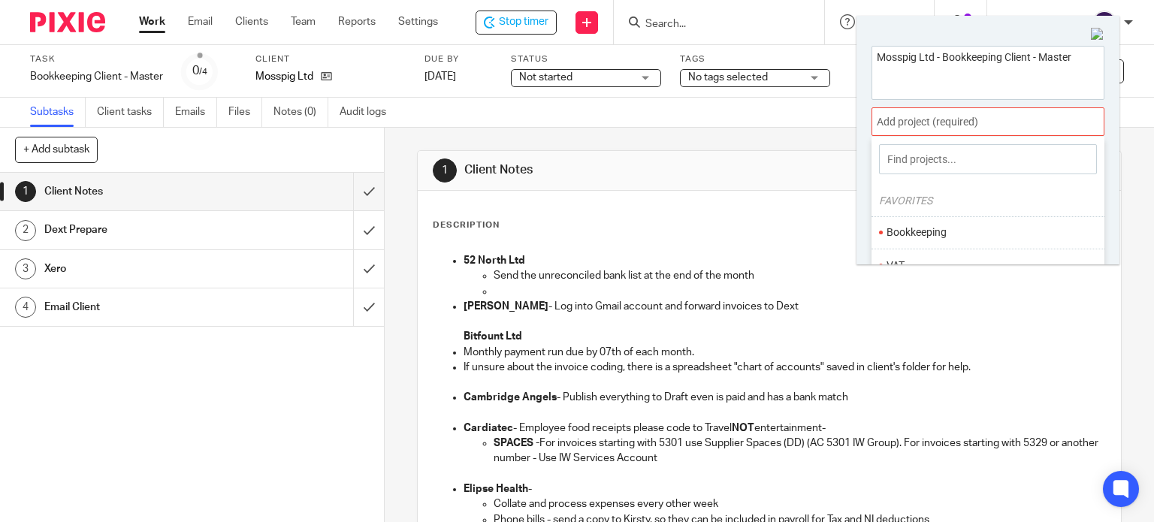
click at [925, 237] on li "Bookkeeping" at bounding box center [985, 233] width 196 height 16
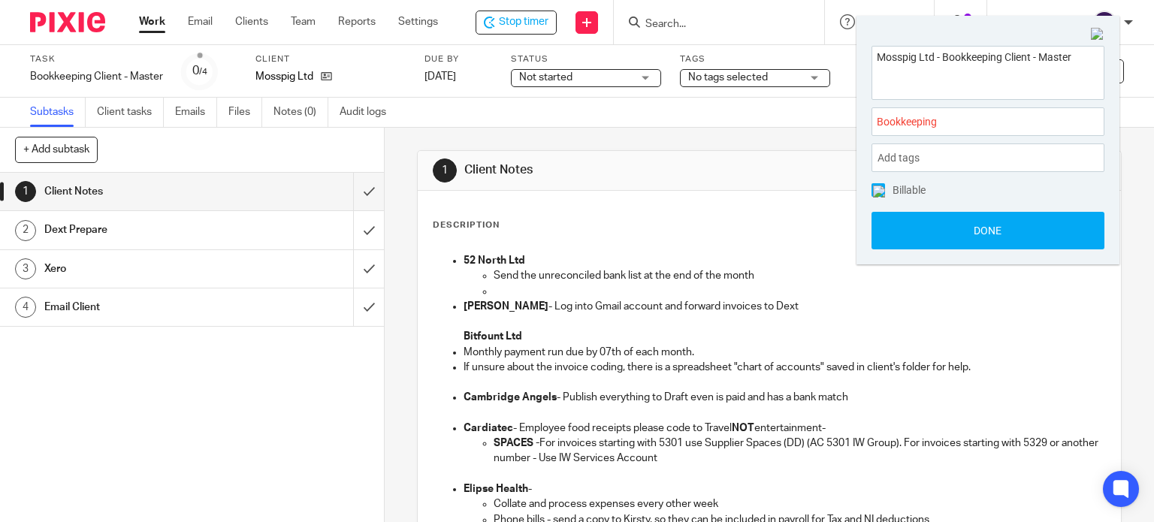
drag, startPoint x: 925, startPoint y: 237, endPoint x: 864, endPoint y: 196, distance: 74.2
click at [922, 237] on button "Done" at bounding box center [988, 231] width 233 height 38
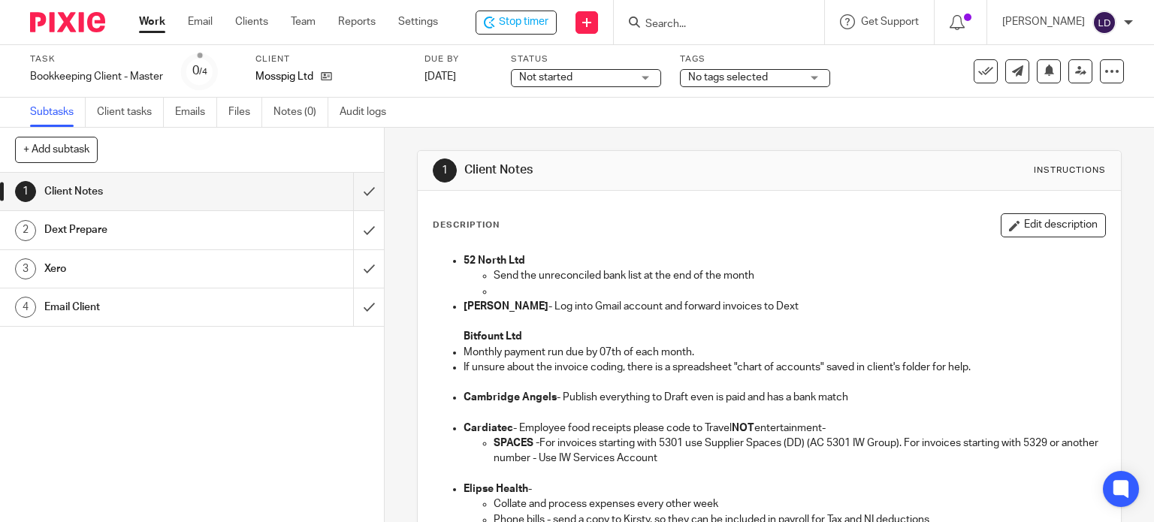
click at [572, 76] on span "Not started" at bounding box center [545, 77] width 53 height 11
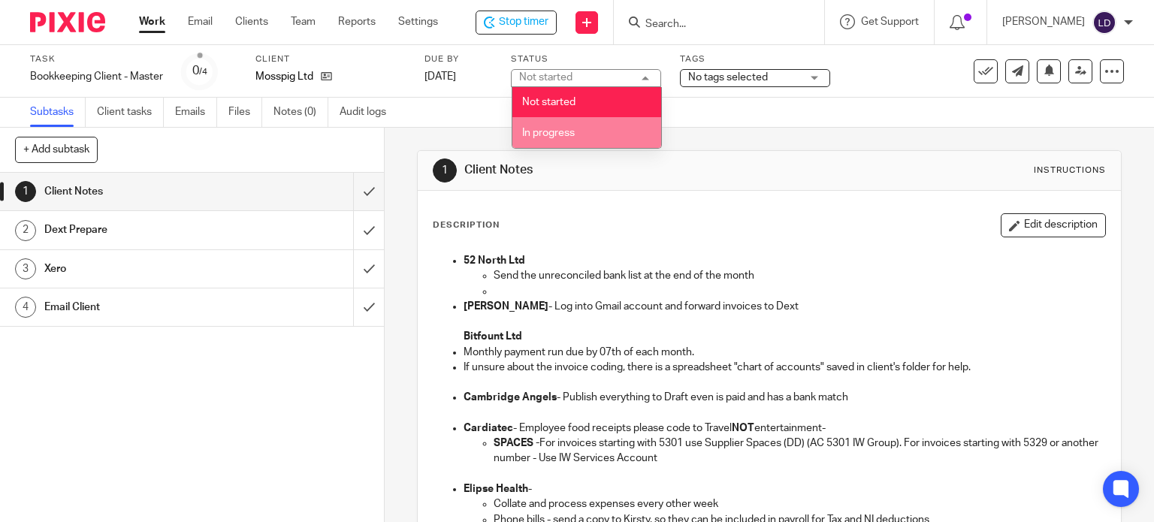
click at [619, 134] on li "In progress" at bounding box center [587, 132] width 149 height 31
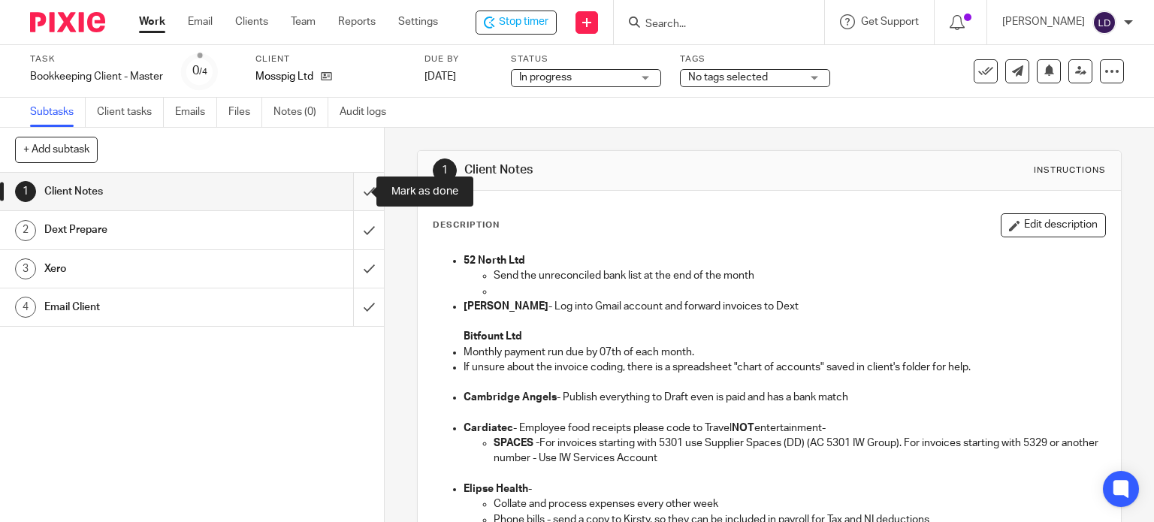
click at [360, 188] on input "submit" at bounding box center [192, 192] width 384 height 38
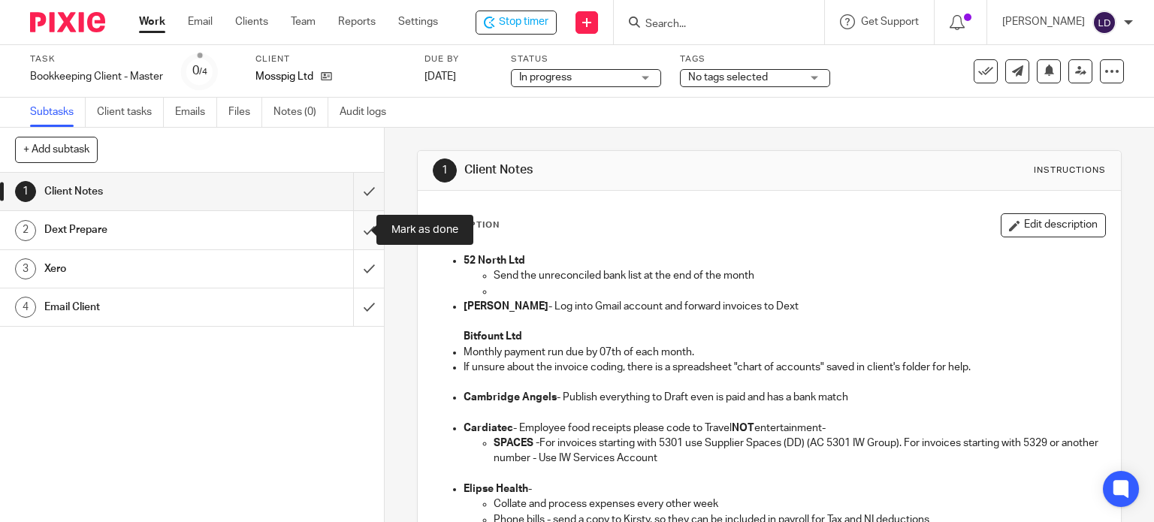
click at [364, 224] on input "submit" at bounding box center [192, 230] width 384 height 38
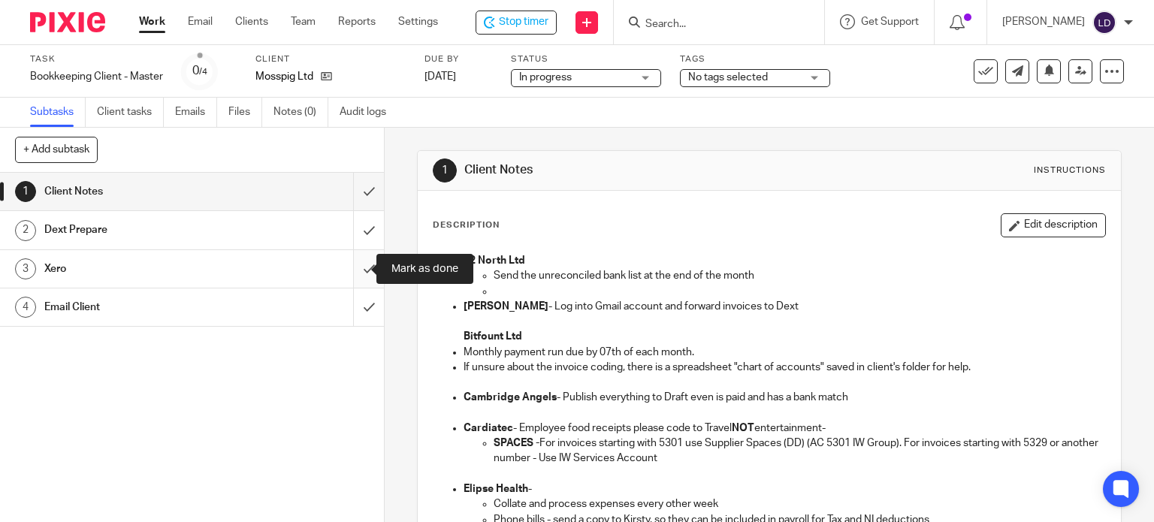
click at [364, 269] on input "submit" at bounding box center [192, 269] width 384 height 38
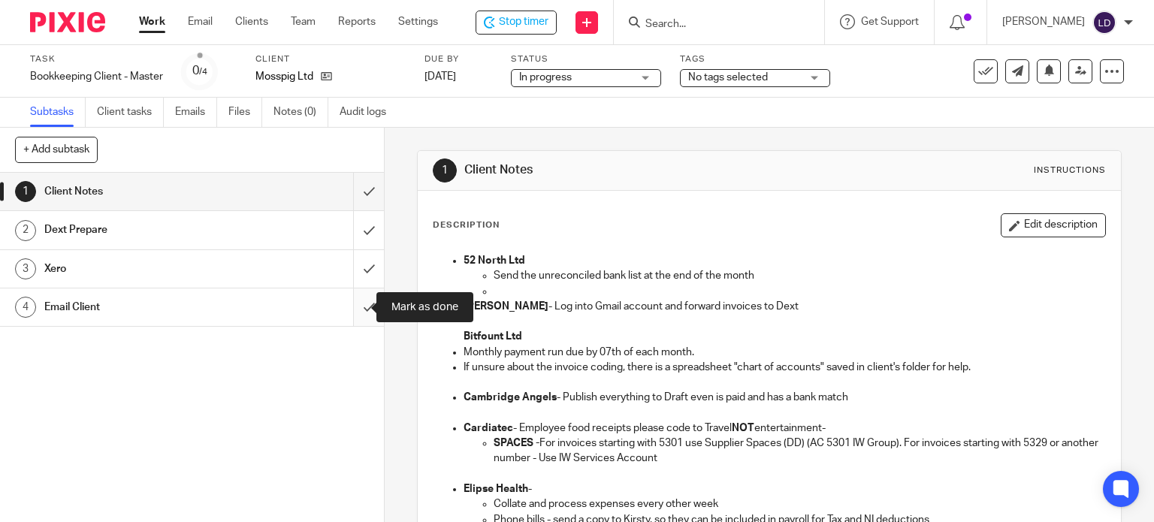
click at [359, 315] on input "submit" at bounding box center [192, 308] width 384 height 38
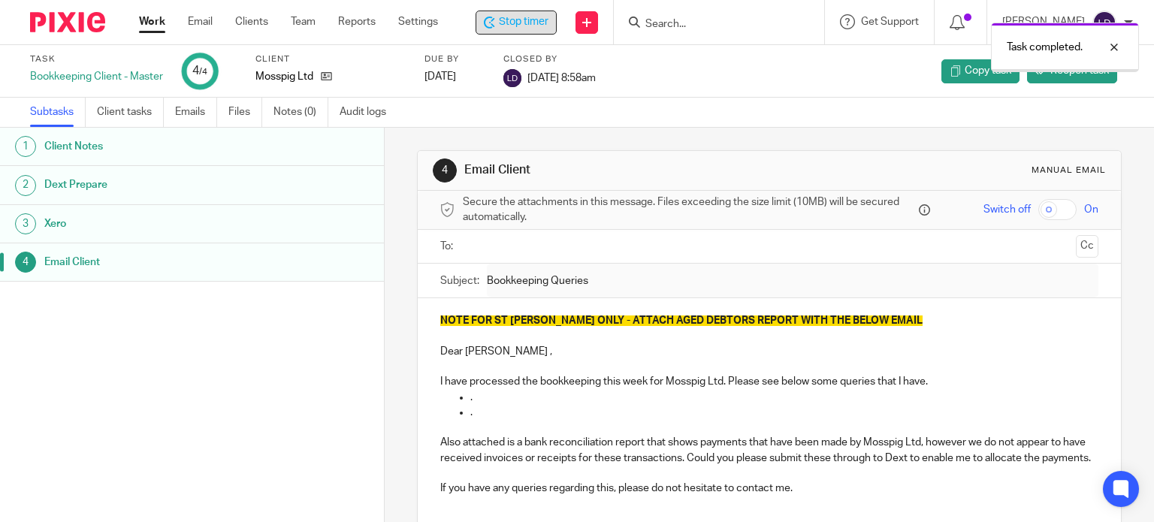
click at [505, 20] on span "Stop timer" at bounding box center [524, 22] width 50 height 16
click at [529, 20] on span "Stop timer" at bounding box center [524, 22] width 50 height 16
click at [161, 21] on link "Work" at bounding box center [152, 21] width 26 height 15
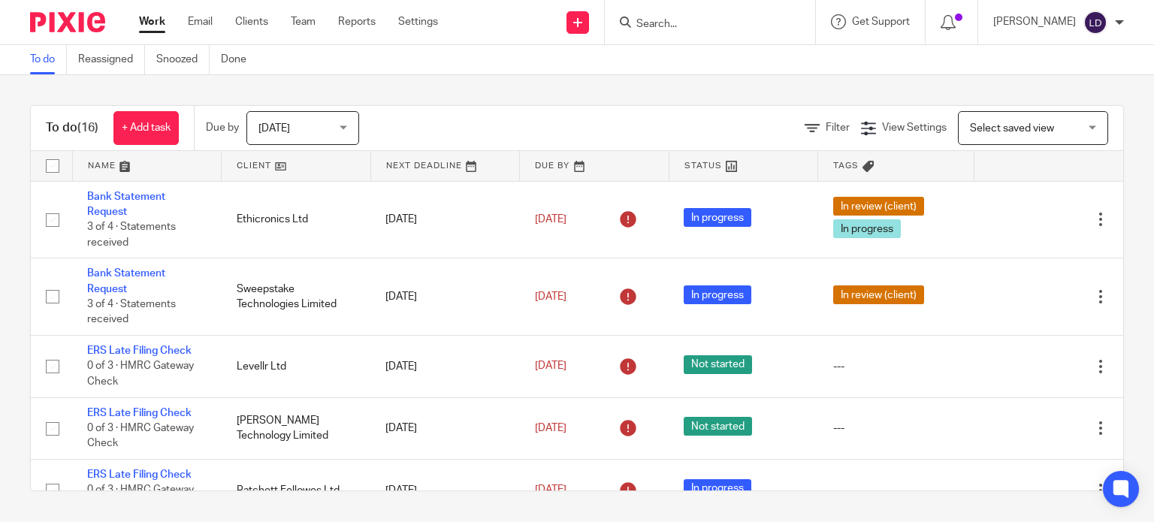
click at [265, 165] on link at bounding box center [296, 166] width 149 height 30
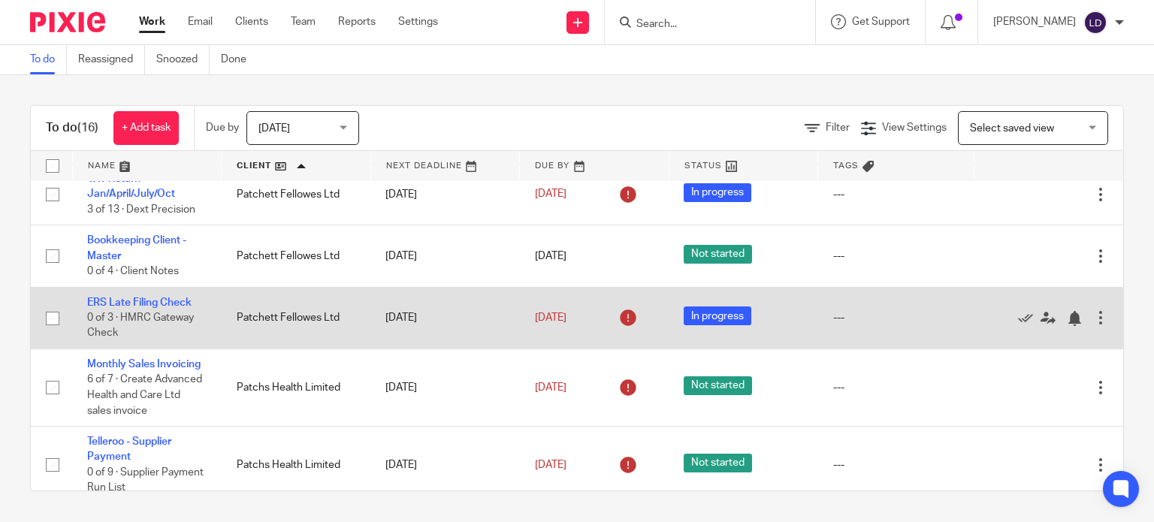
scroll to position [752, 0]
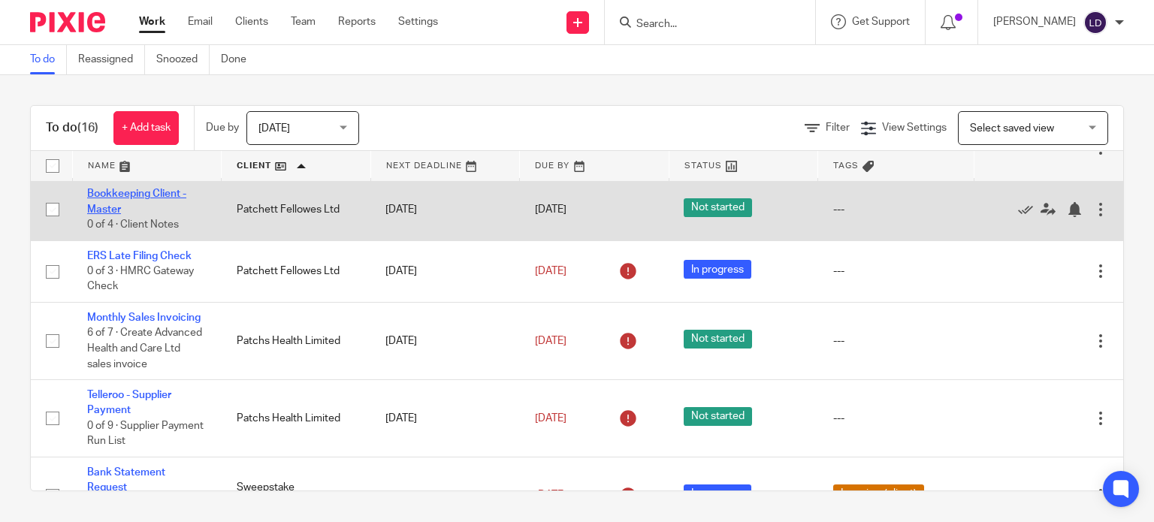
click at [115, 202] on link "Bookkeeping Client - Master" at bounding box center [136, 202] width 99 height 26
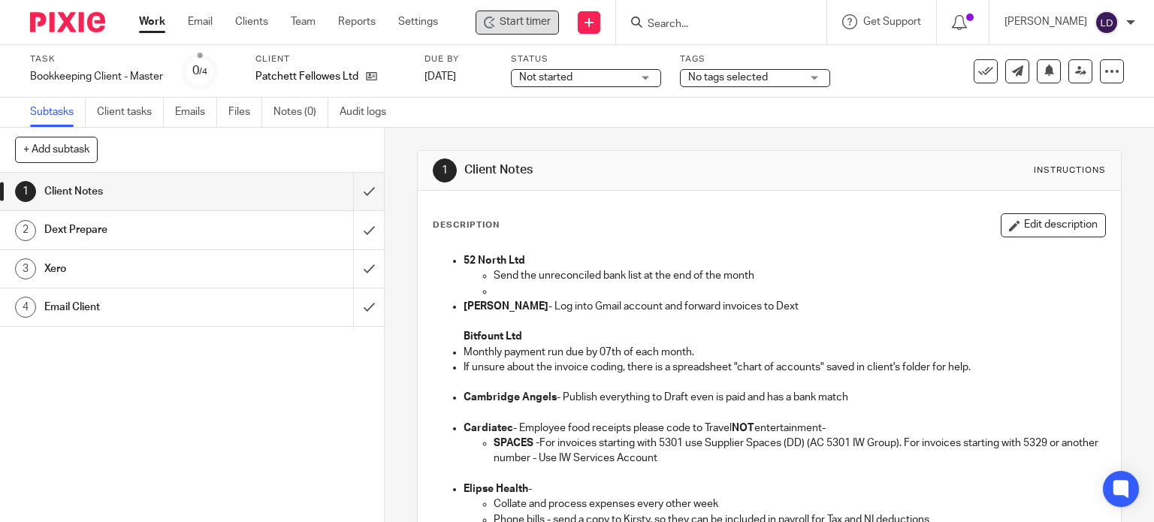
drag, startPoint x: 520, startPoint y: 11, endPoint x: 517, endPoint y: 20, distance: 9.5
click at [517, 20] on span "Start timer" at bounding box center [525, 22] width 51 height 16
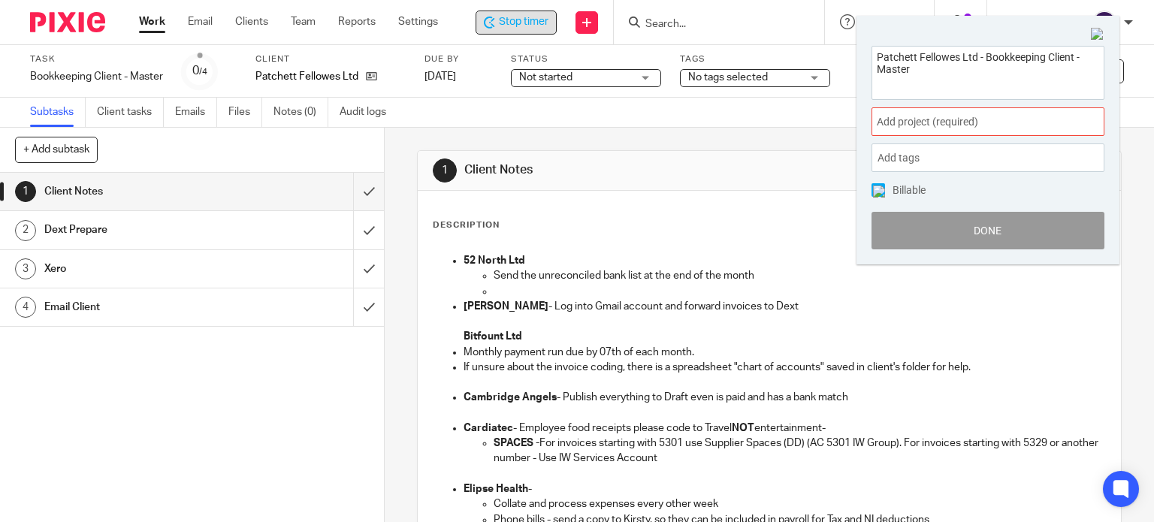
click at [927, 127] on span "Add project (required) :" at bounding box center [971, 122] width 189 height 16
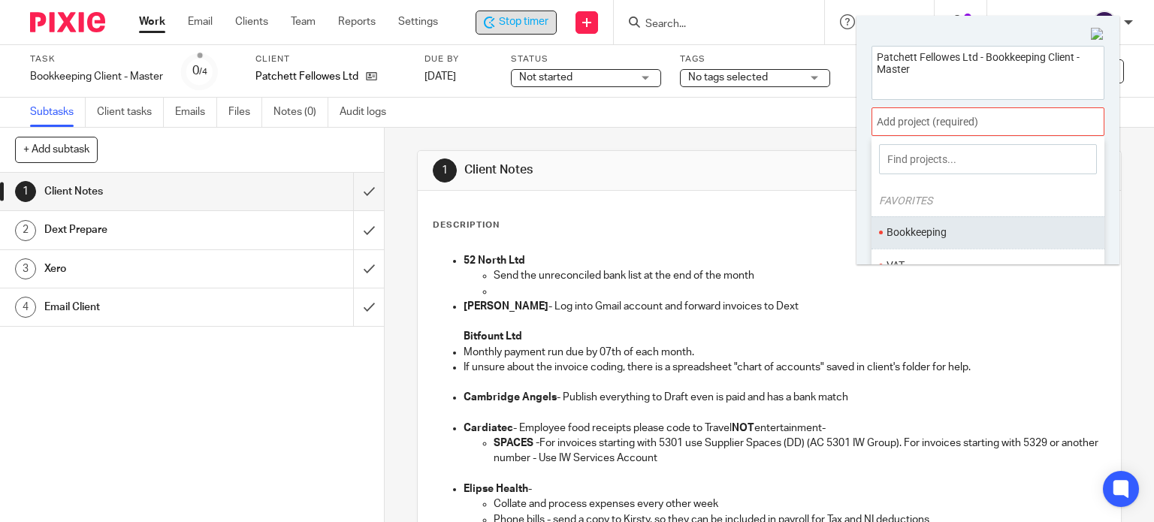
click at [930, 229] on li "Bookkeeping" at bounding box center [985, 233] width 196 height 16
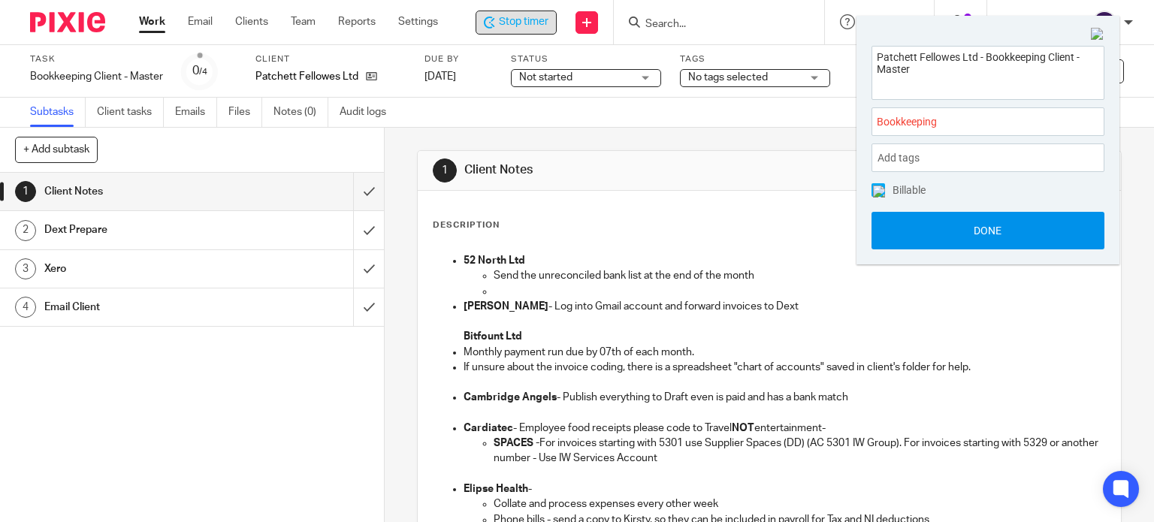
click at [926, 229] on button "Done" at bounding box center [988, 231] width 233 height 38
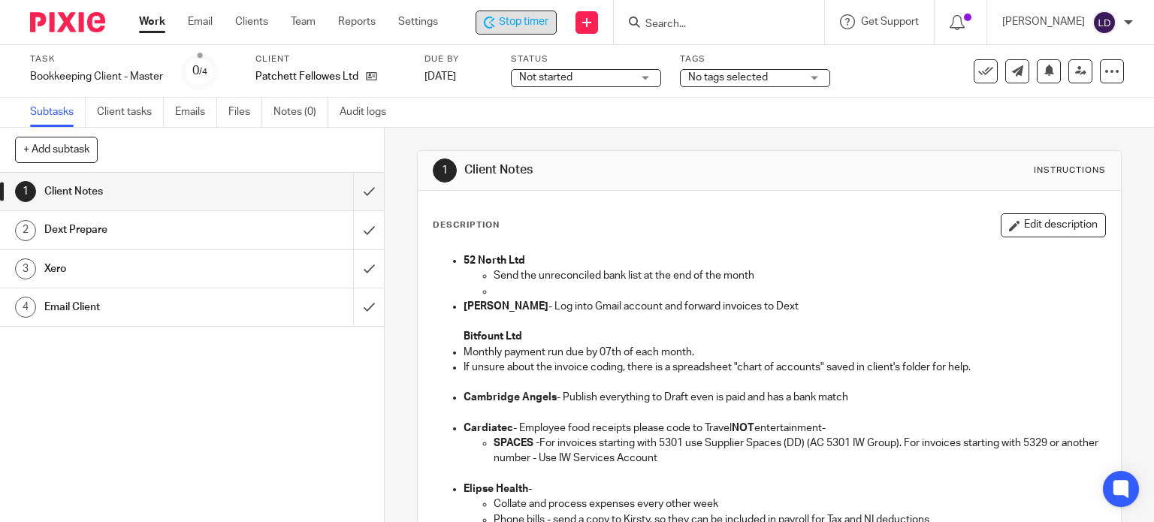
click at [650, 75] on div "Not started Not started" at bounding box center [586, 78] width 150 height 18
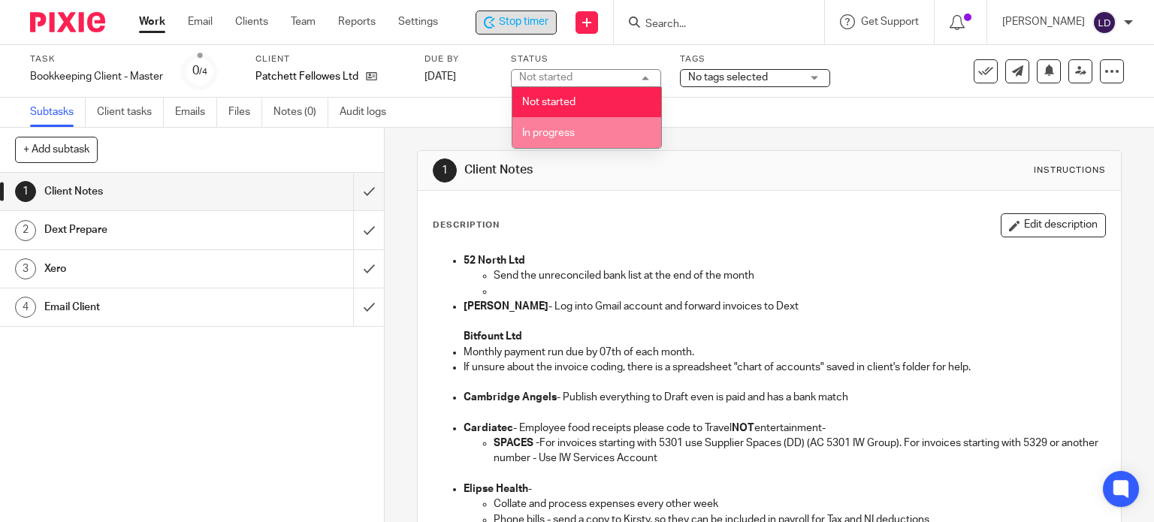
click at [619, 147] on li "In progress" at bounding box center [587, 132] width 149 height 31
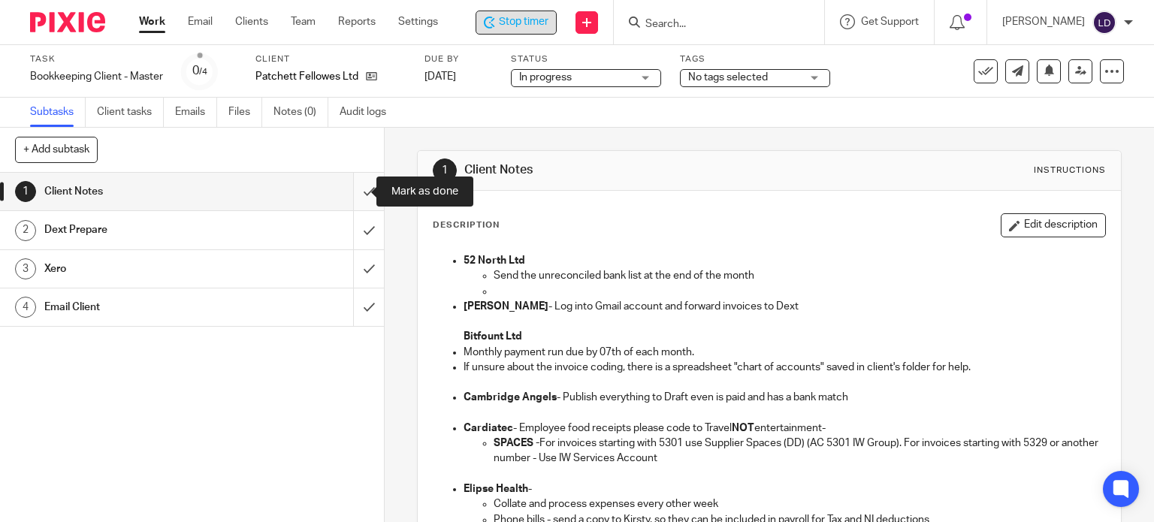
click at [343, 200] on input "submit" at bounding box center [192, 192] width 384 height 38
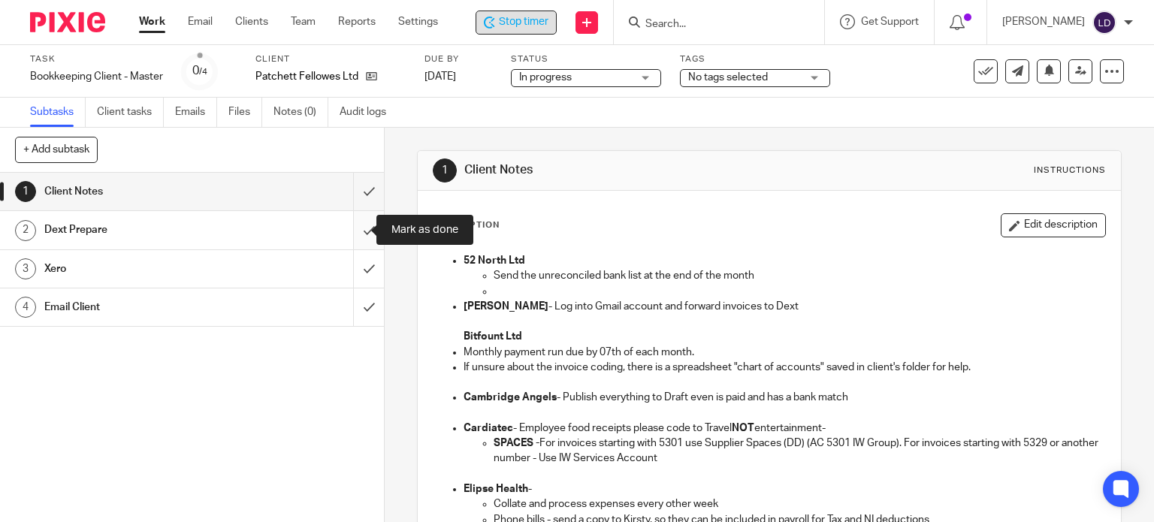
click at [349, 223] on input "submit" at bounding box center [192, 230] width 384 height 38
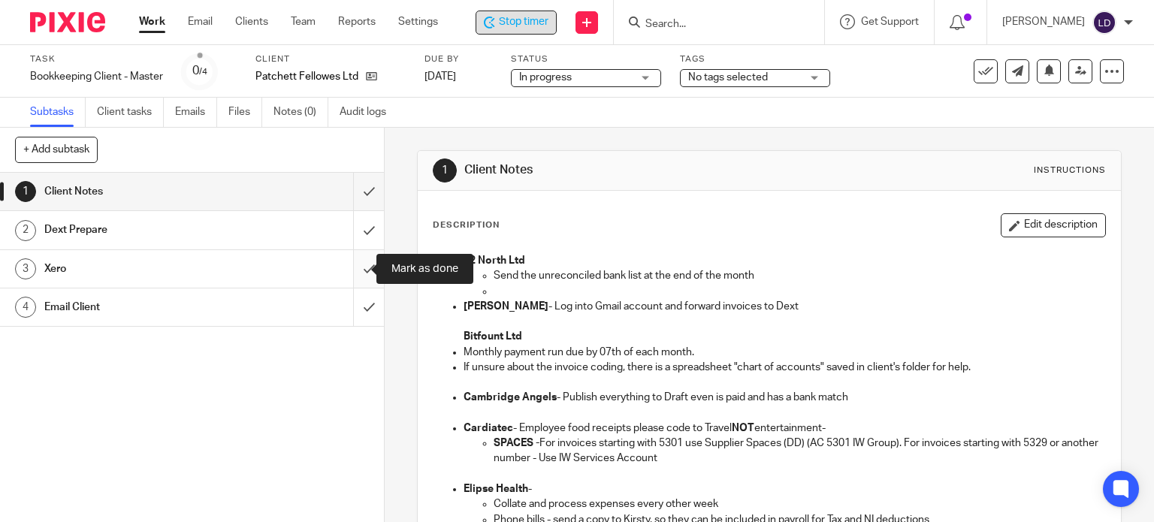
click at [367, 265] on input "submit" at bounding box center [192, 269] width 384 height 38
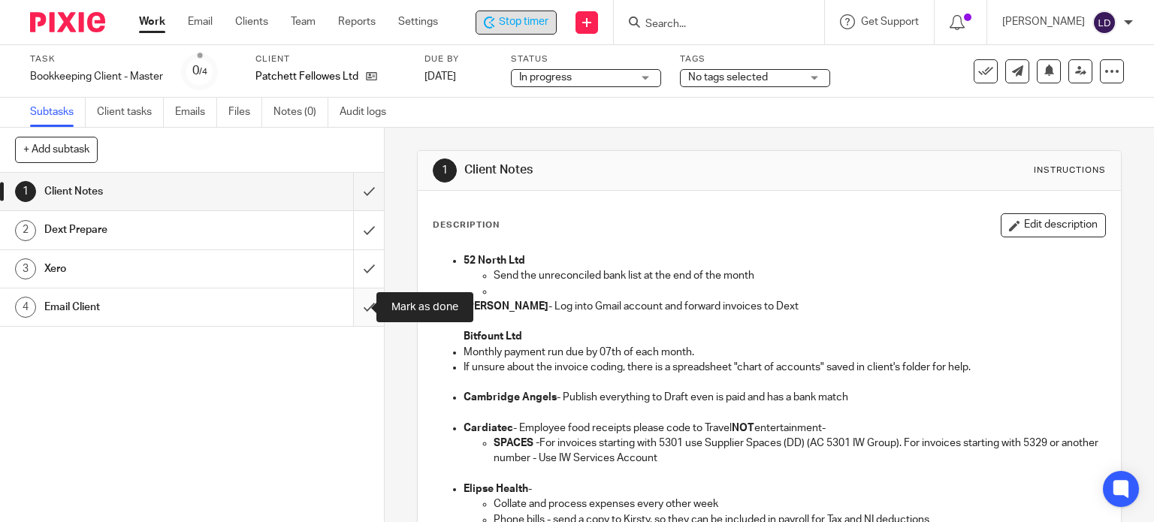
click at [361, 300] on input "submit" at bounding box center [192, 308] width 384 height 38
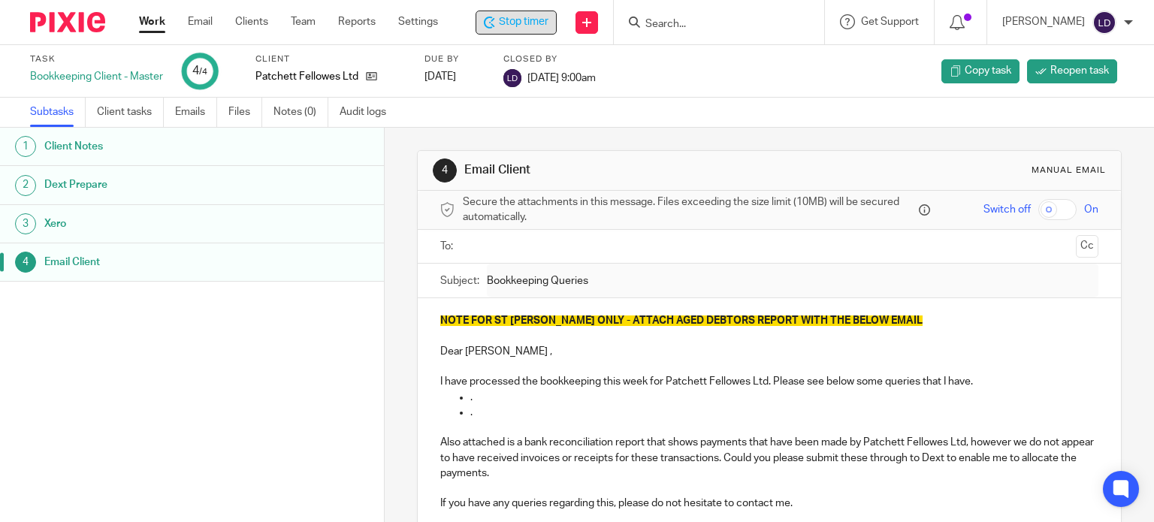
click at [549, 23] on span "Stop timer" at bounding box center [524, 22] width 50 height 16
click at [150, 23] on link "Work" at bounding box center [152, 21] width 26 height 15
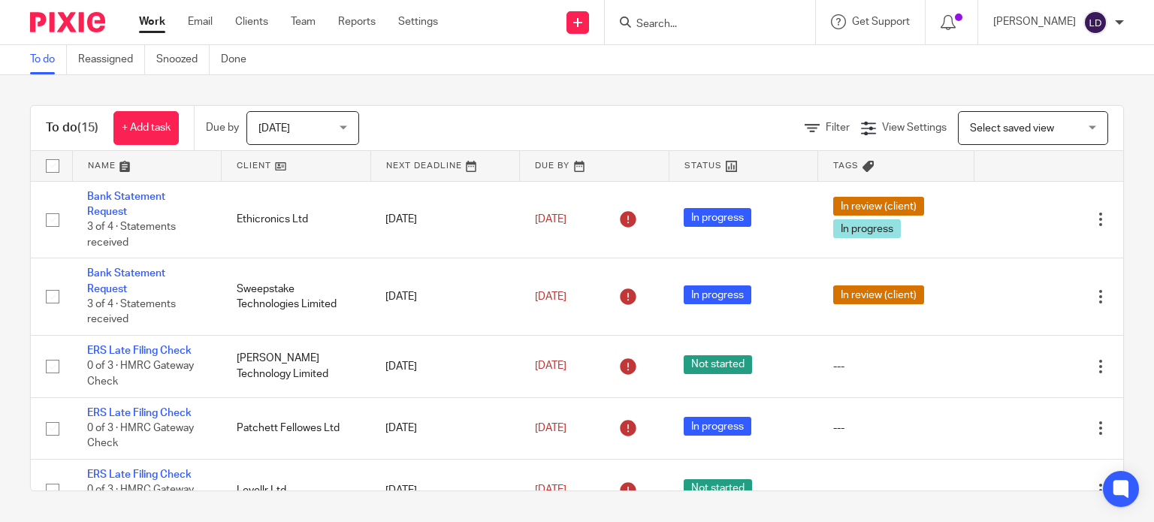
click at [265, 159] on link at bounding box center [296, 166] width 149 height 30
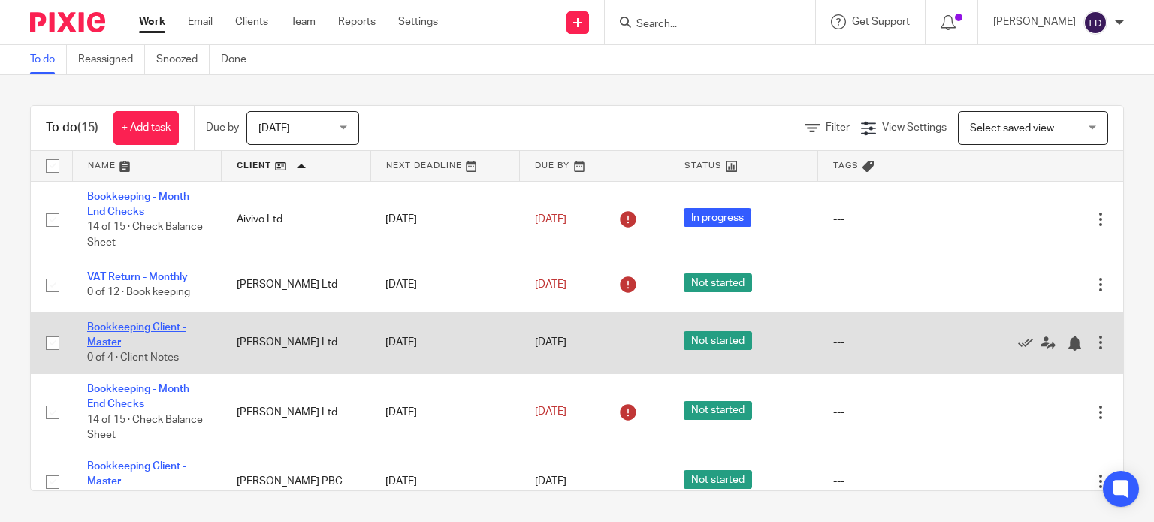
click at [156, 327] on link "Bookkeeping Client - Master" at bounding box center [136, 335] width 99 height 26
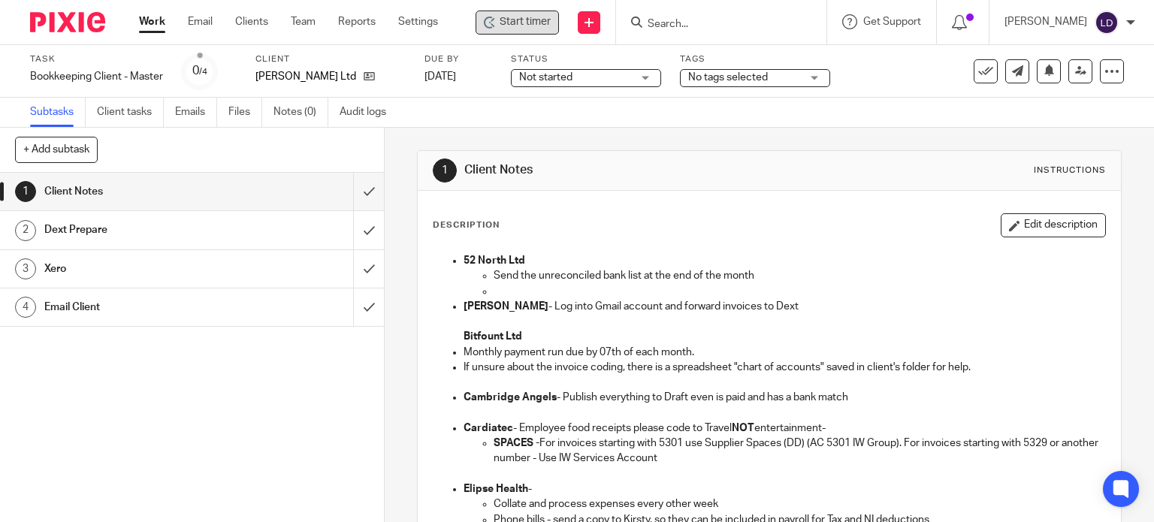
click at [531, 22] on span "Start timer" at bounding box center [525, 22] width 51 height 16
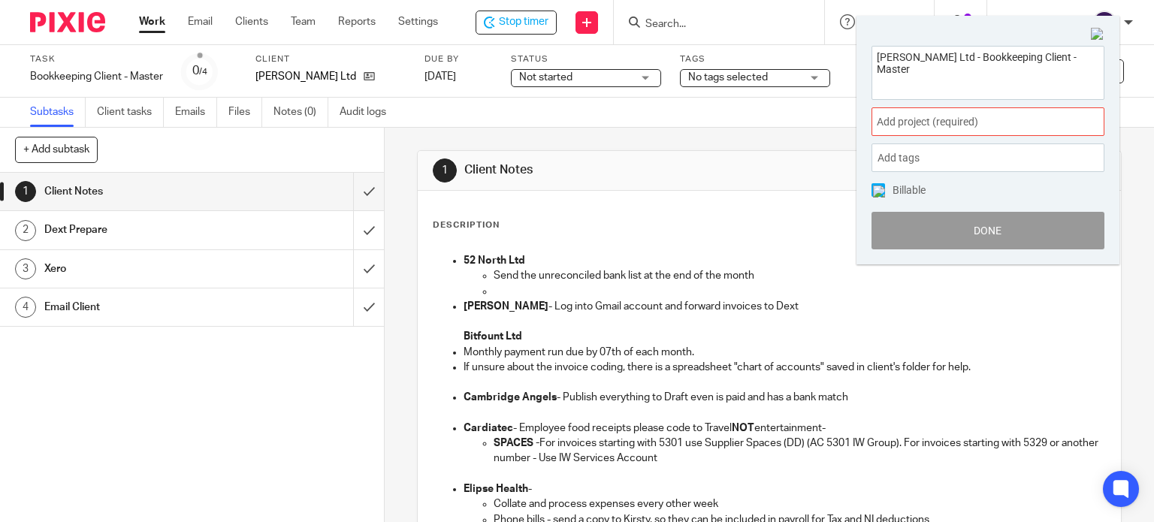
click at [893, 123] on span "Add project (required) :" at bounding box center [971, 122] width 189 height 16
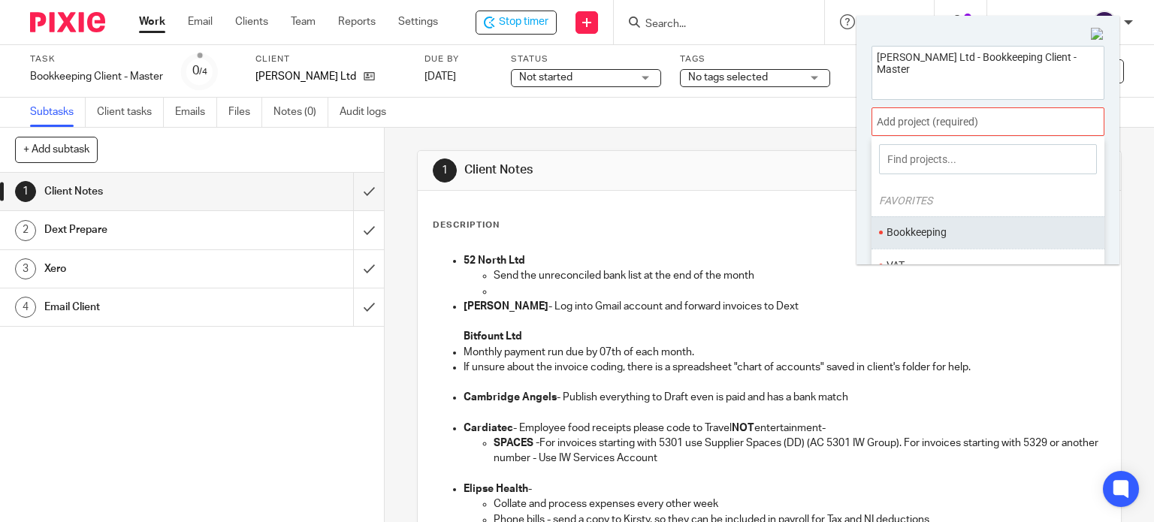
click at [905, 235] on li "Bookkeeping" at bounding box center [985, 233] width 196 height 16
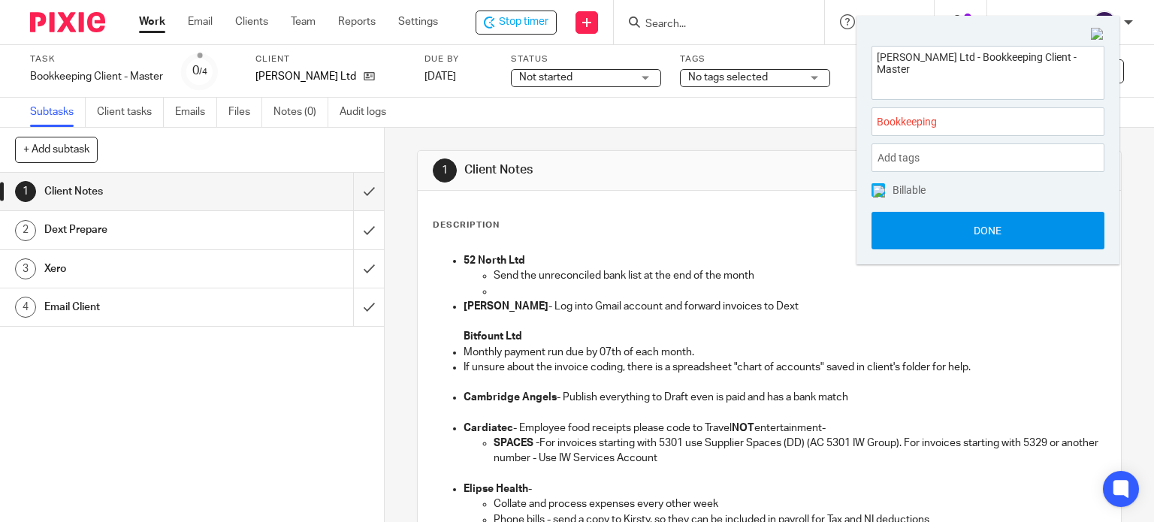
click at [905, 237] on button "Done" at bounding box center [988, 231] width 233 height 38
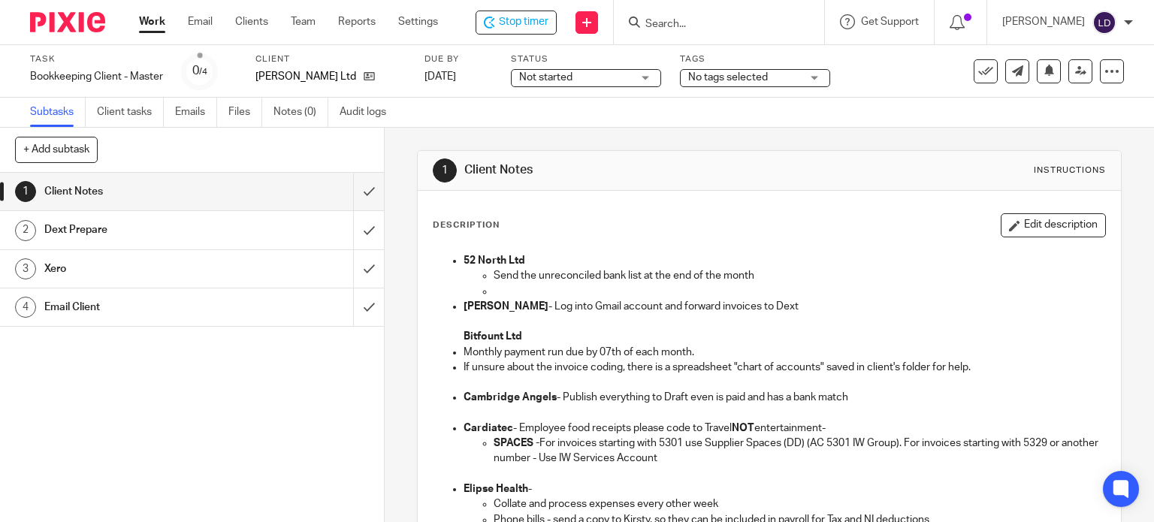
click at [629, 84] on span "Not started" at bounding box center [575, 78] width 113 height 16
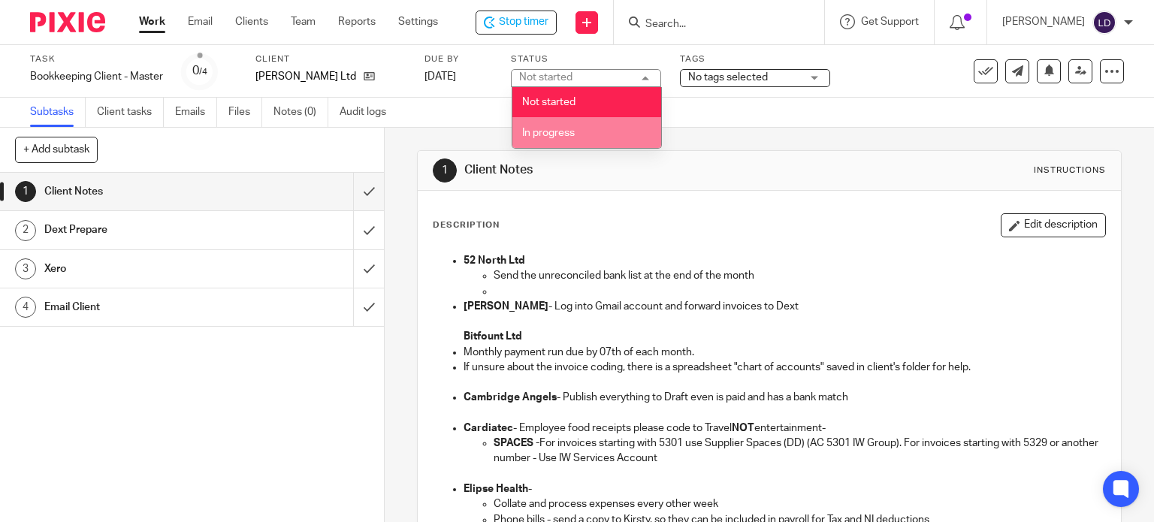
click at [599, 135] on li "In progress" at bounding box center [587, 132] width 149 height 31
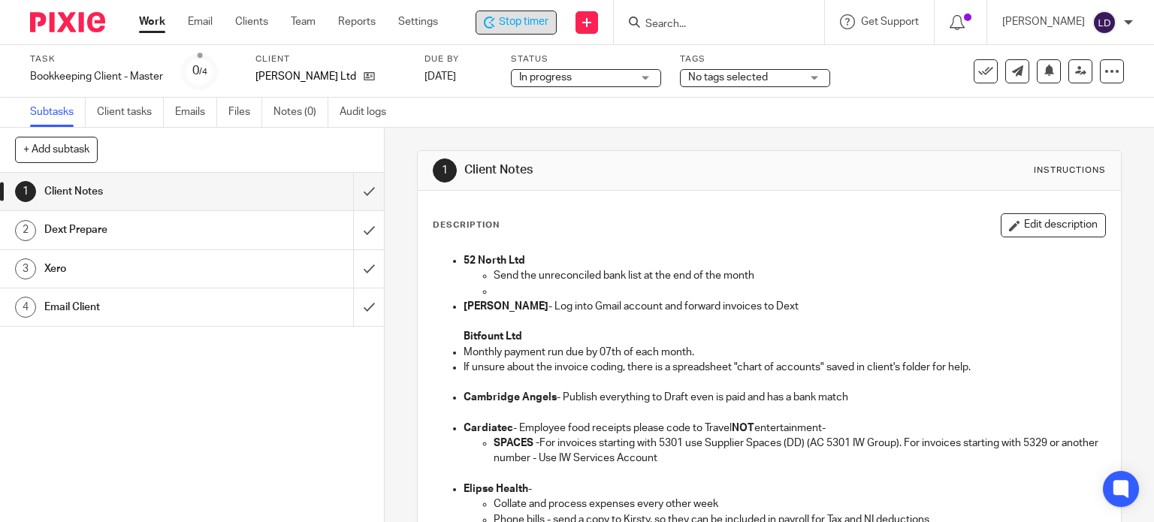
click at [511, 26] on span "Stop timer" at bounding box center [524, 22] width 50 height 16
click at [496, 26] on icon at bounding box center [490, 23] width 12 height 12
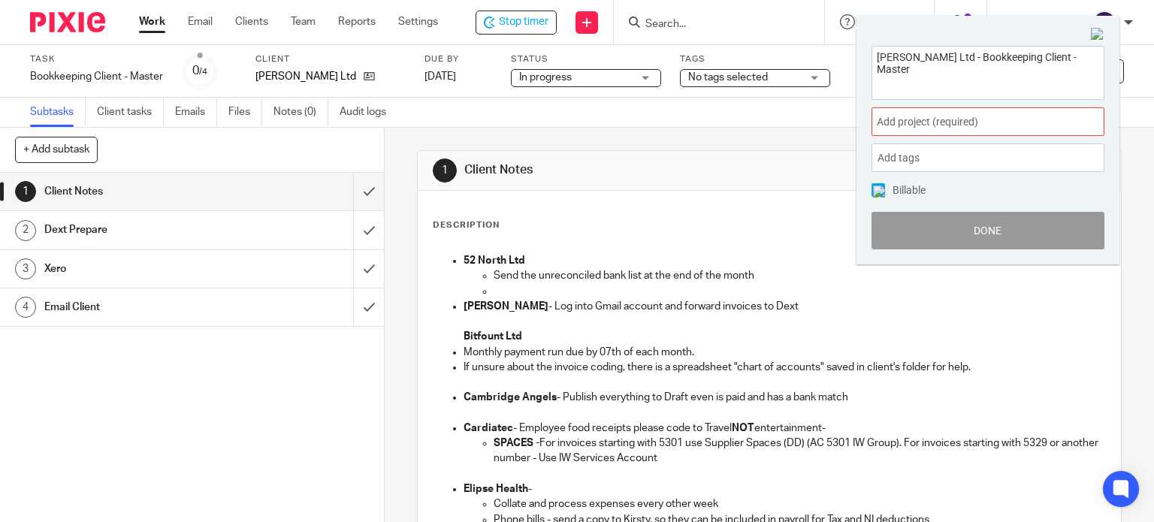
click at [947, 115] on span "Add project (required) :" at bounding box center [971, 122] width 189 height 16
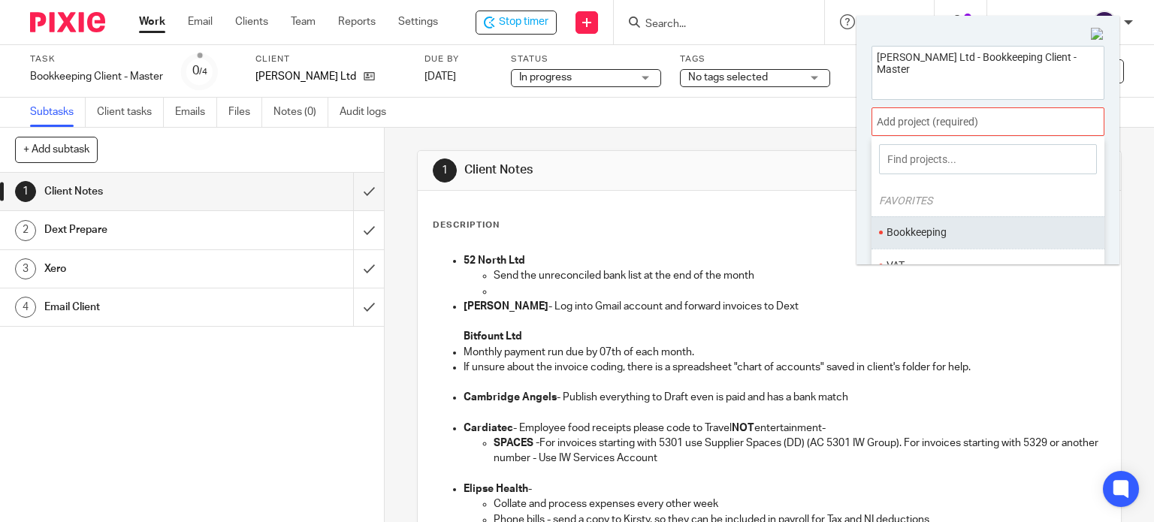
click at [957, 238] on li "Bookkeeping" at bounding box center [985, 233] width 196 height 16
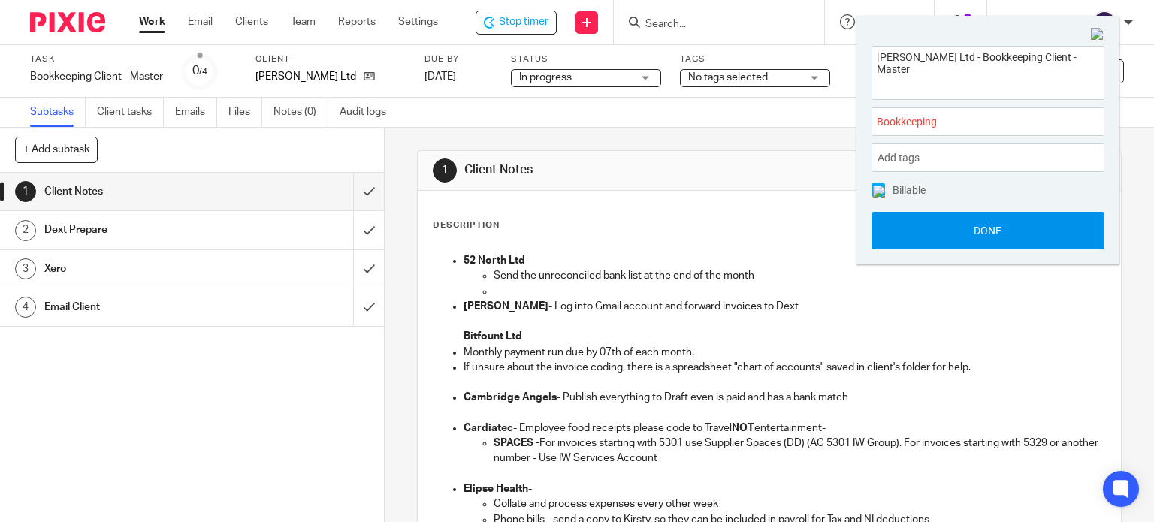
click at [980, 216] on button "Done" at bounding box center [988, 231] width 233 height 38
